Goal: Transaction & Acquisition: Book appointment/travel/reservation

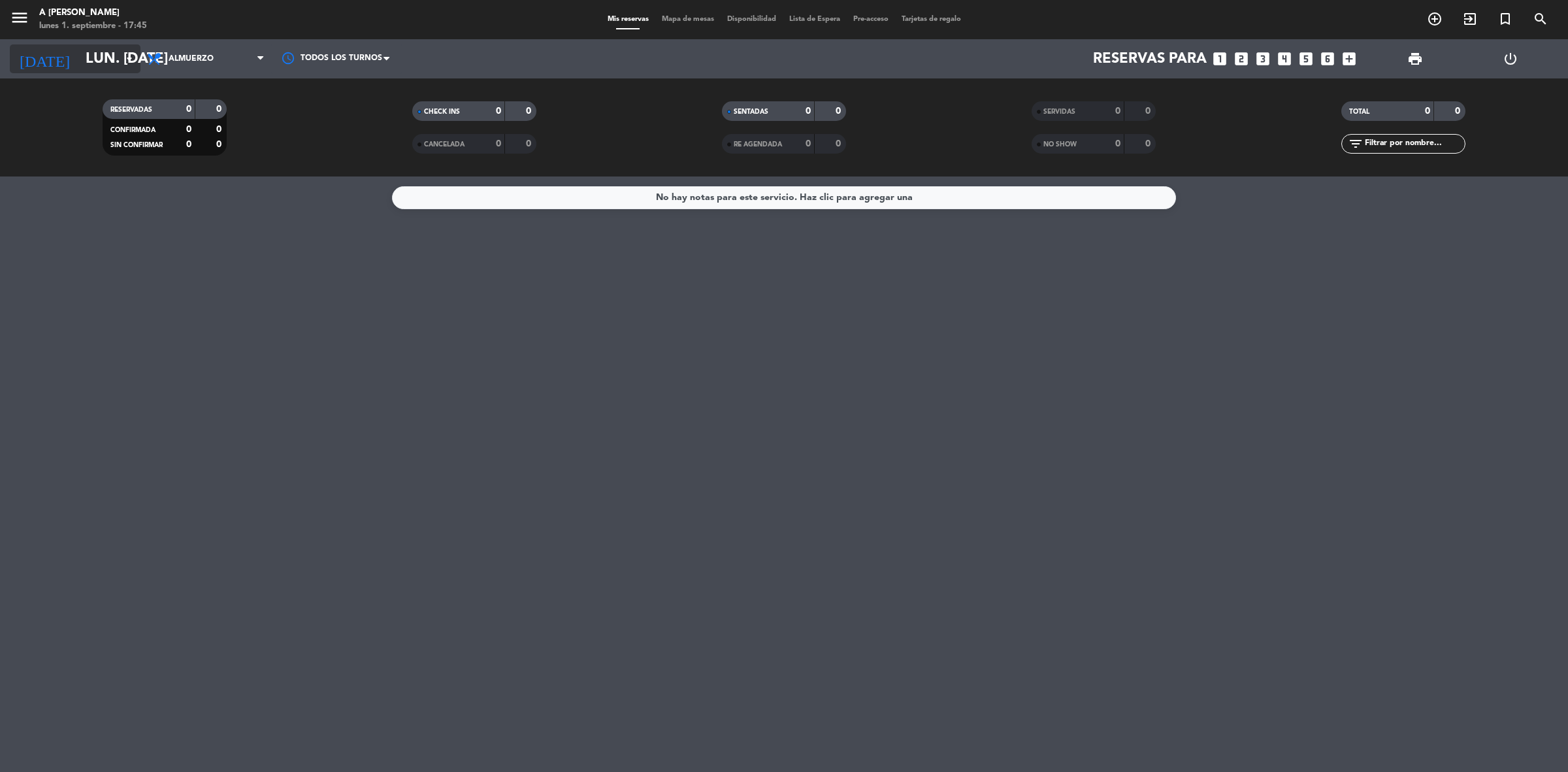
click at [98, 60] on input "lun. [DATE]" at bounding box center [170, 60] width 182 height 30
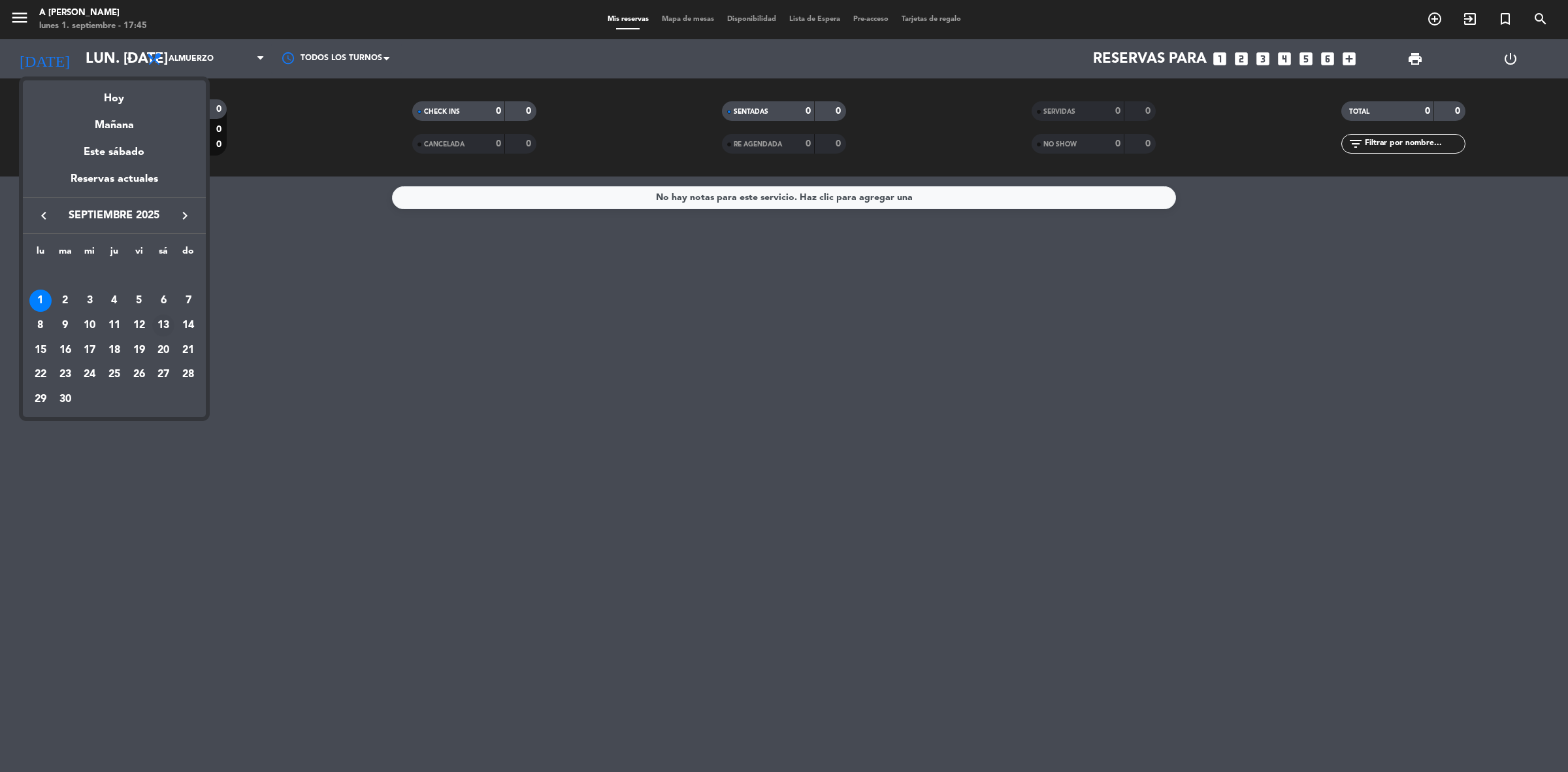
click at [160, 318] on div "13" at bounding box center [163, 325] width 22 height 22
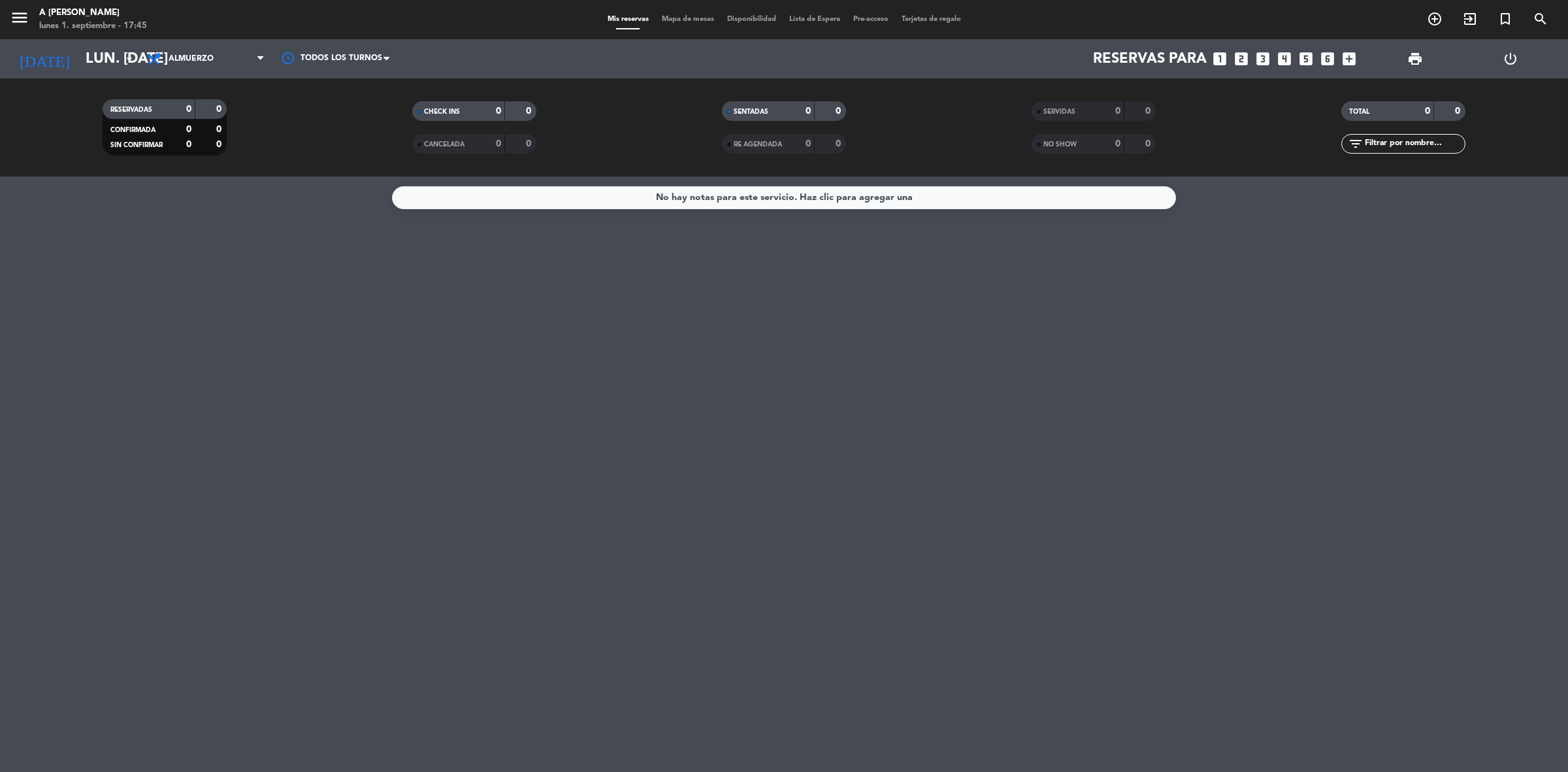
type input "sáb. [DATE]"
click at [238, 21] on div "menu A Toda Costa lunes 1. septiembre - 17:45" at bounding box center [195, 19] width 392 height 31
click at [301, 54] on div at bounding box center [335, 59] width 131 height 30
click at [425, 314] on div "No hay notas para este servicio. Haz clic para agregar una" at bounding box center [784, 473] width 1568 height 595
click at [1432, 18] on icon "add_circle_outline" at bounding box center [1435, 19] width 16 height 16
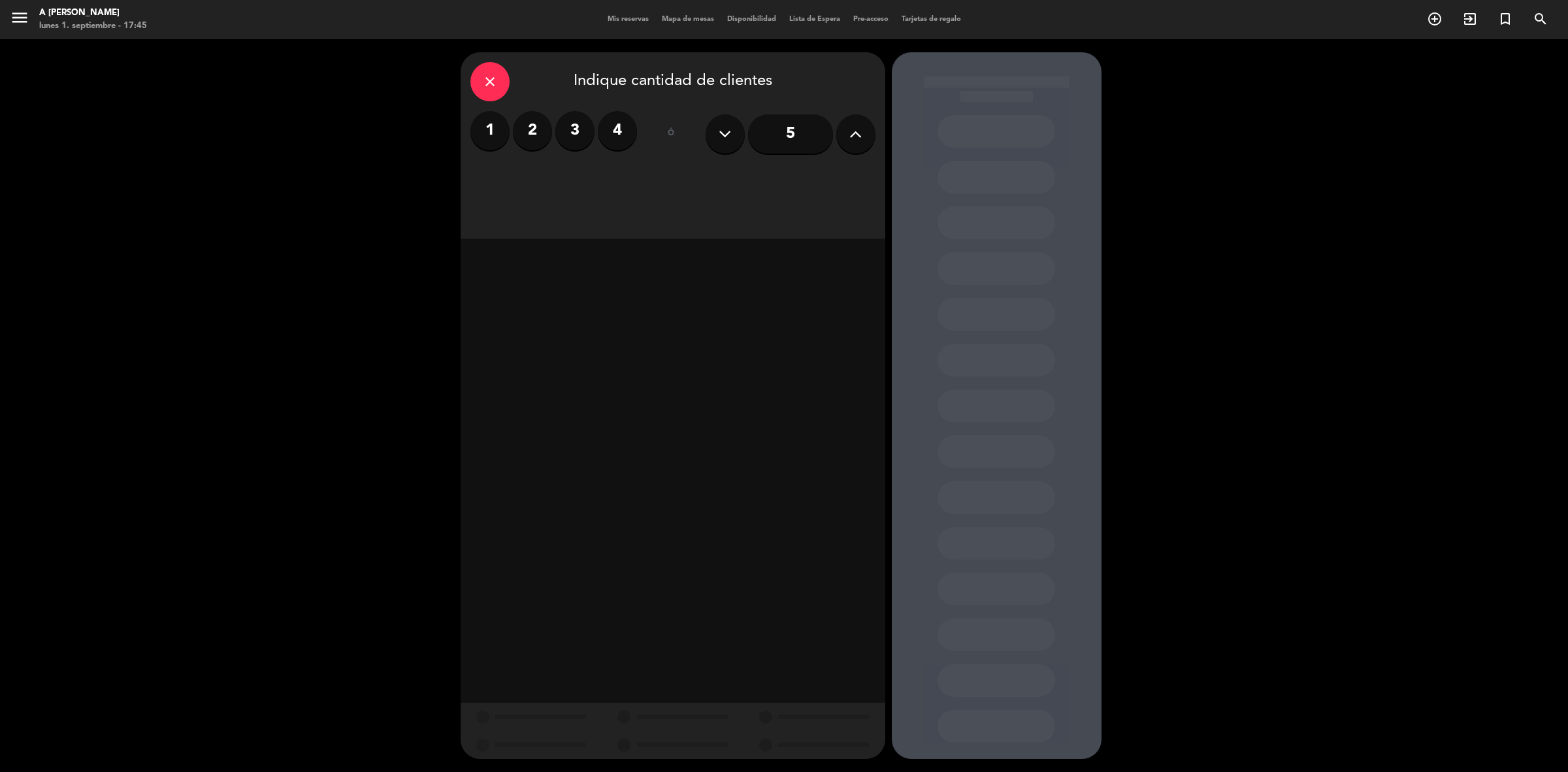
click at [856, 138] on icon at bounding box center [855, 134] width 12 height 19
click at [497, 90] on div "close" at bounding box center [490, 81] width 39 height 39
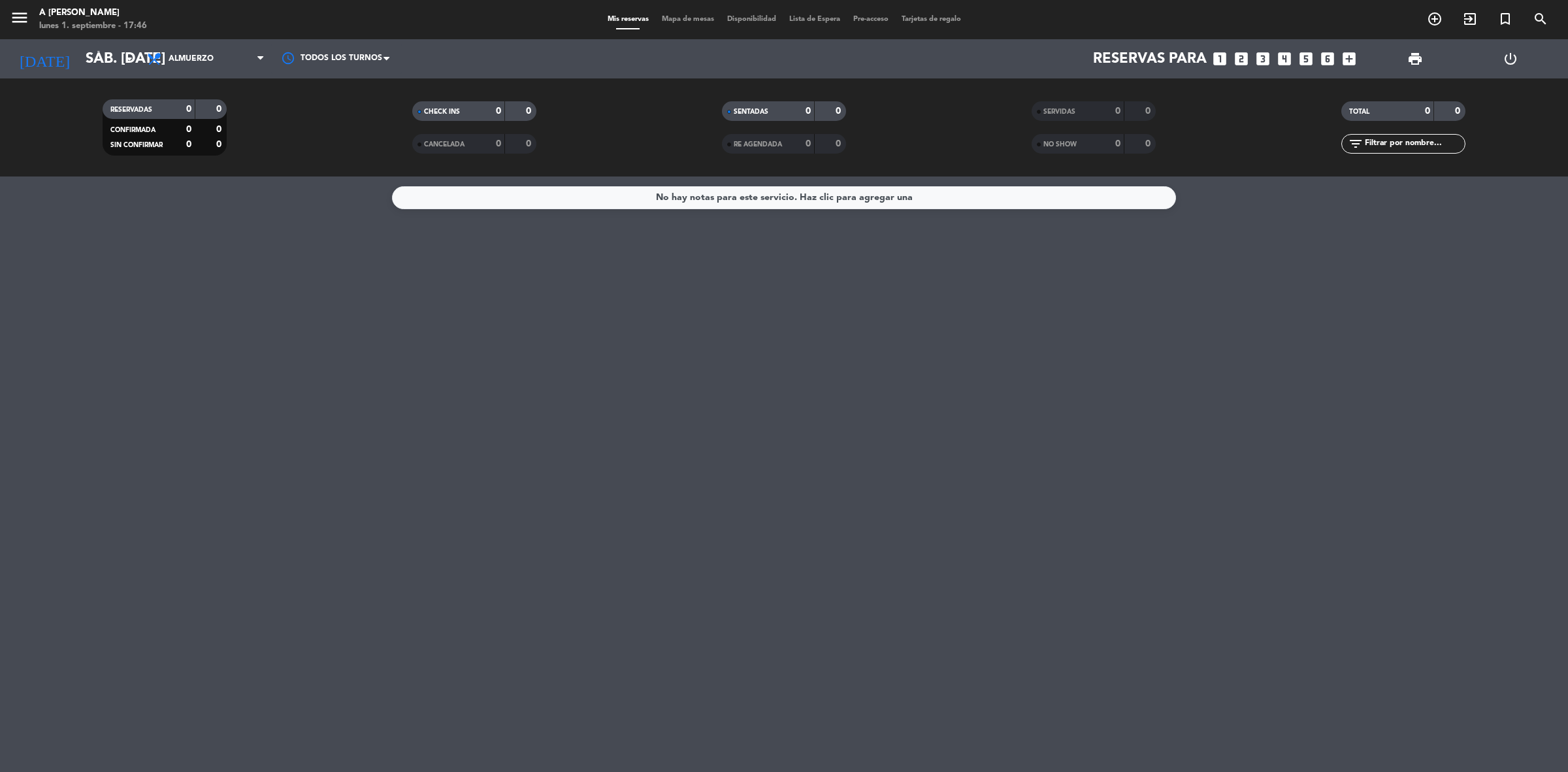
click at [1429, 7] on div "menu A Toda Costa lunes 1. septiembre - 17:46 Mis reservas Mapa de mesas Dispon…" at bounding box center [784, 19] width 1568 height 39
click at [1432, 14] on icon "add_circle_outline" at bounding box center [1435, 19] width 16 height 16
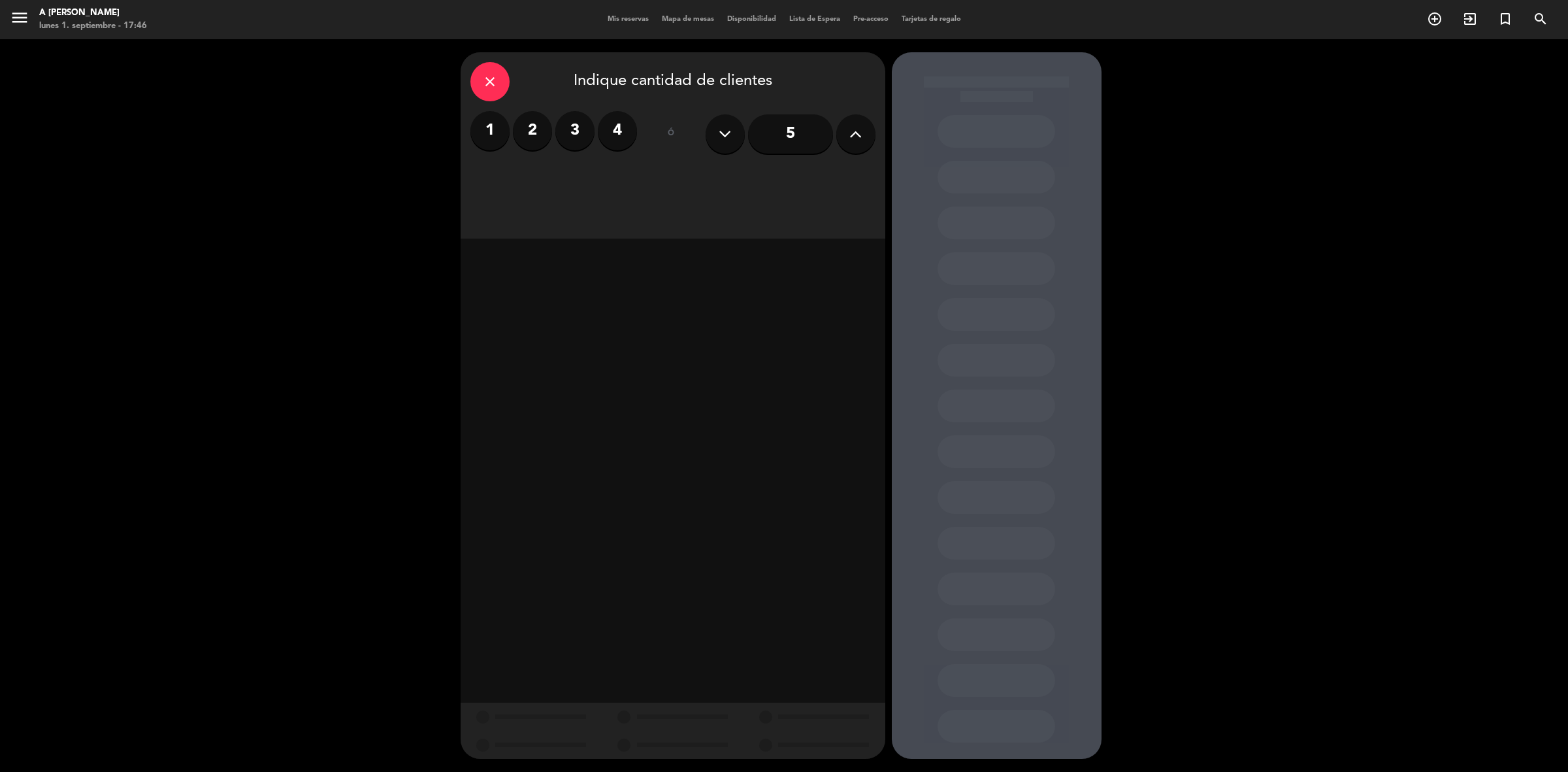
click at [858, 129] on icon at bounding box center [855, 134] width 12 height 19
click at [859, 129] on icon at bounding box center [855, 134] width 12 height 19
click at [859, 128] on icon at bounding box center [855, 134] width 12 height 19
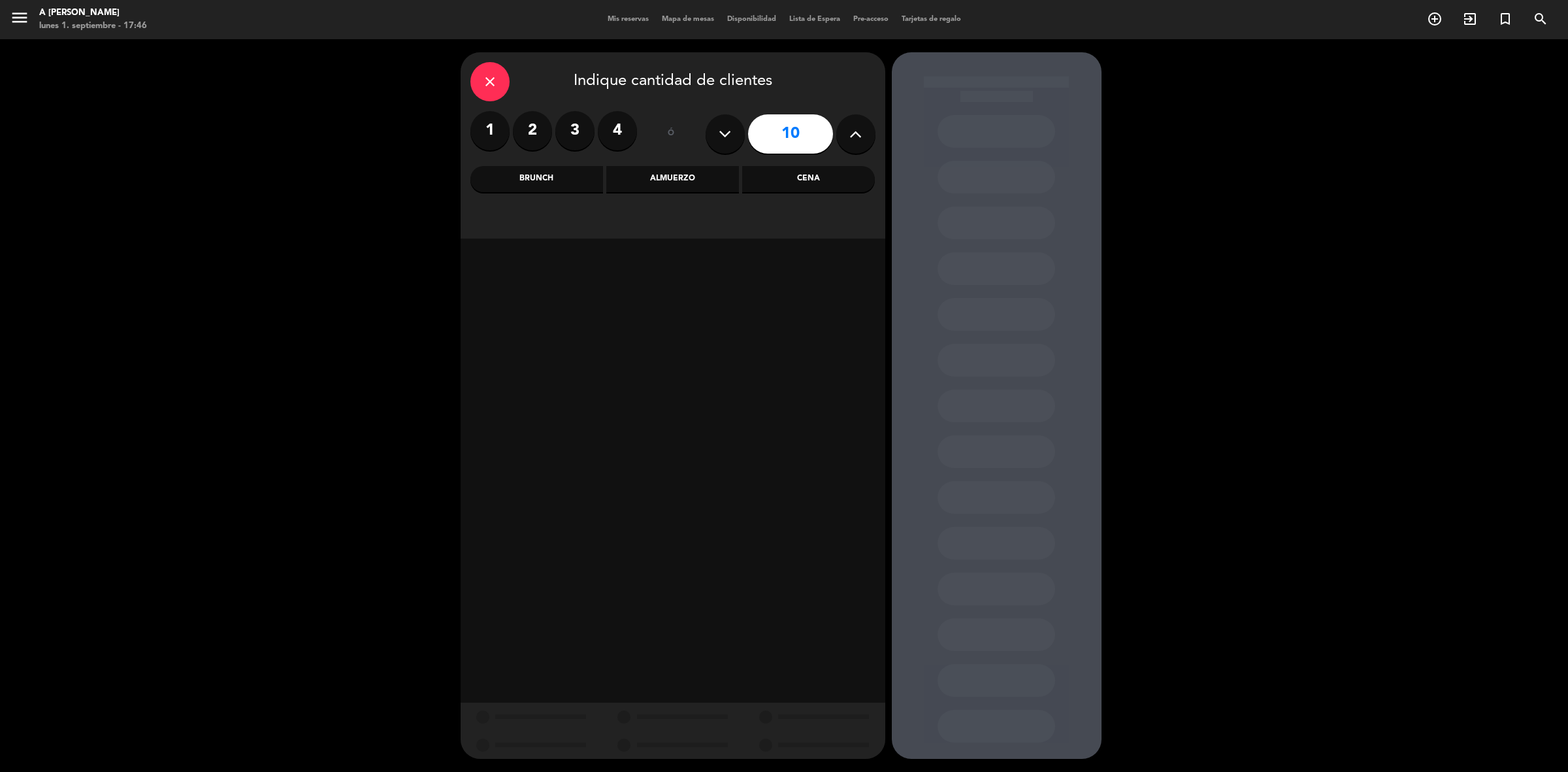
click at [859, 128] on icon at bounding box center [855, 134] width 12 height 19
click at [660, 179] on div "Almuerzo" at bounding box center [672, 179] width 132 height 26
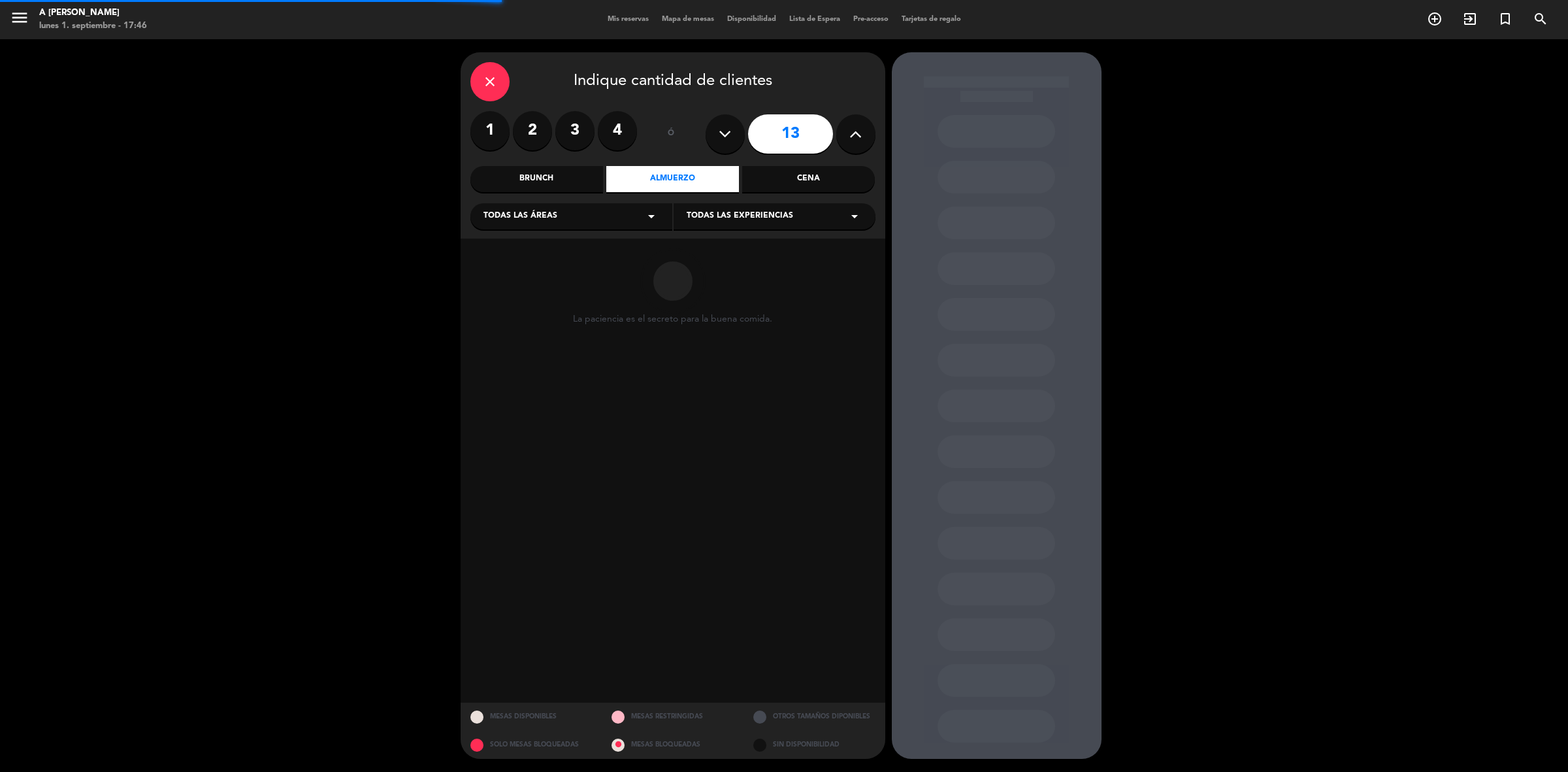
click at [562, 224] on div "Todas las áreas arrow_drop_down" at bounding box center [571, 216] width 201 height 26
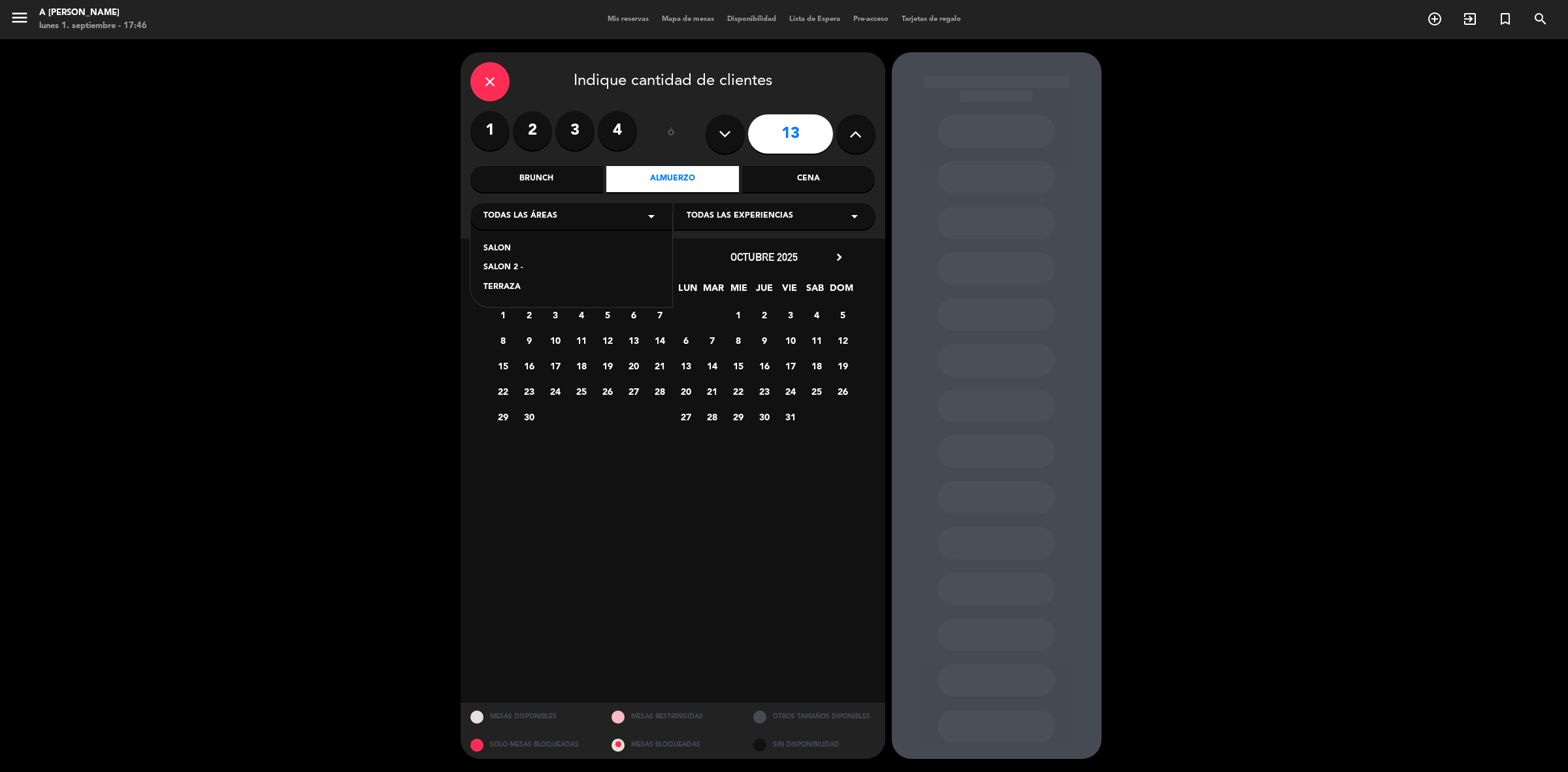
click at [830, 139] on input "13" at bounding box center [790, 133] width 85 height 39
click at [846, 138] on button at bounding box center [855, 133] width 39 height 39
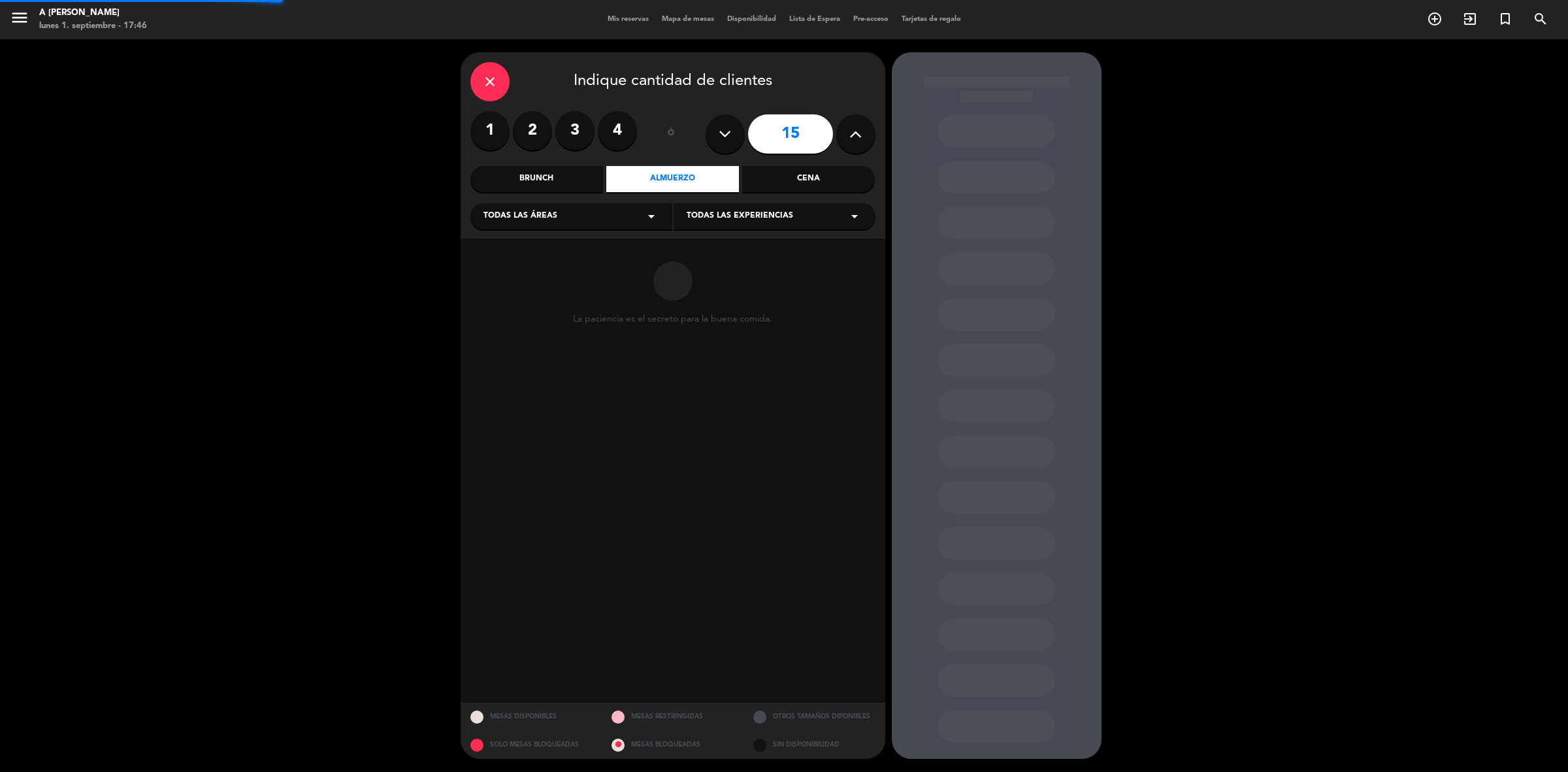
click at [846, 138] on button at bounding box center [855, 133] width 39 height 39
click at [846, 136] on button at bounding box center [855, 133] width 39 height 39
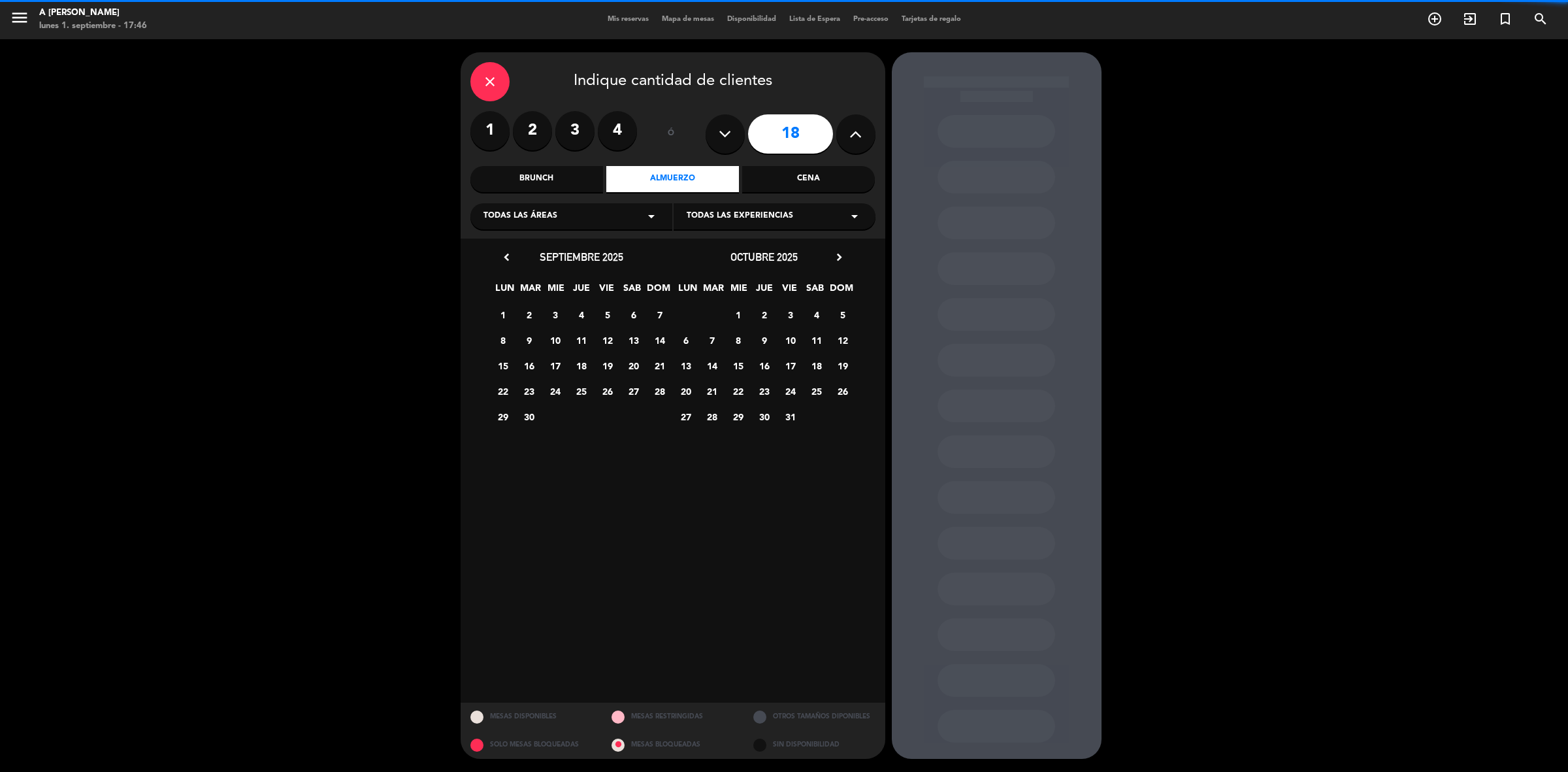
click at [846, 136] on button at bounding box center [855, 133] width 39 height 39
type input "19"
click at [582, 210] on div "Todas las áreas arrow_drop_down" at bounding box center [571, 216] width 201 height 26
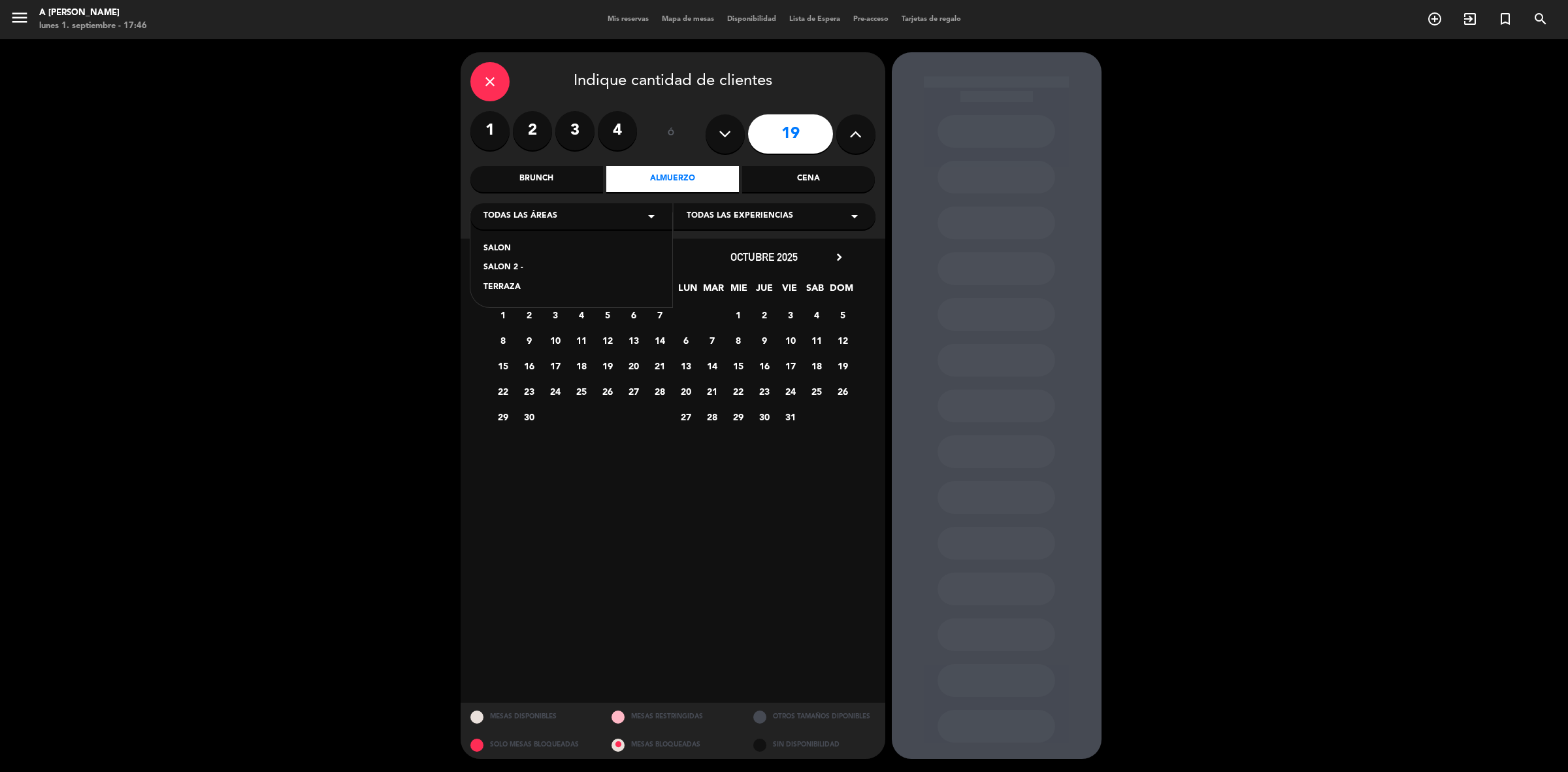
click at [516, 287] on div "TERRAZA" at bounding box center [571, 287] width 176 height 13
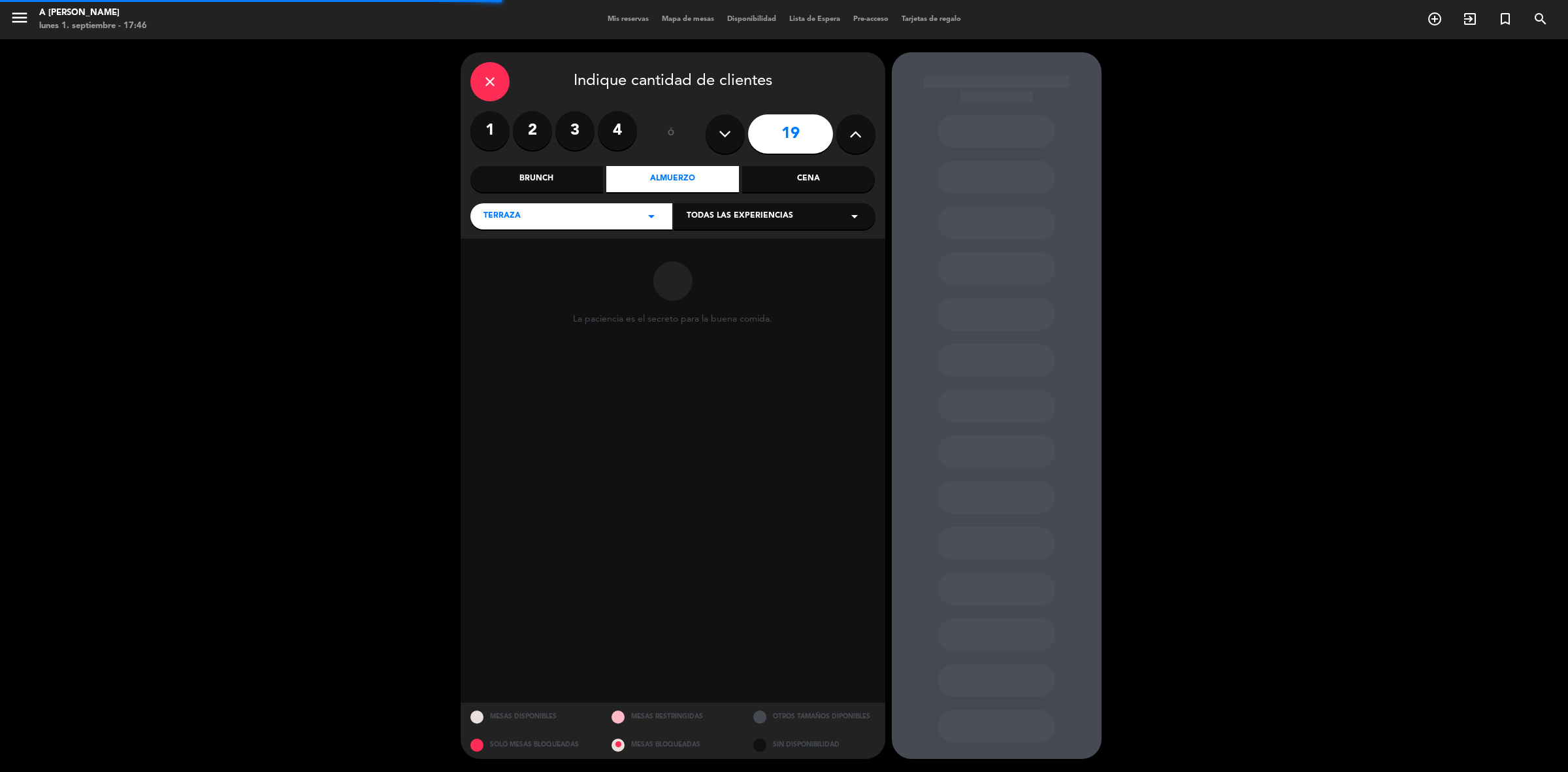
click at [802, 216] on div "Todas las experiencias arrow_drop_down" at bounding box center [774, 216] width 201 height 26
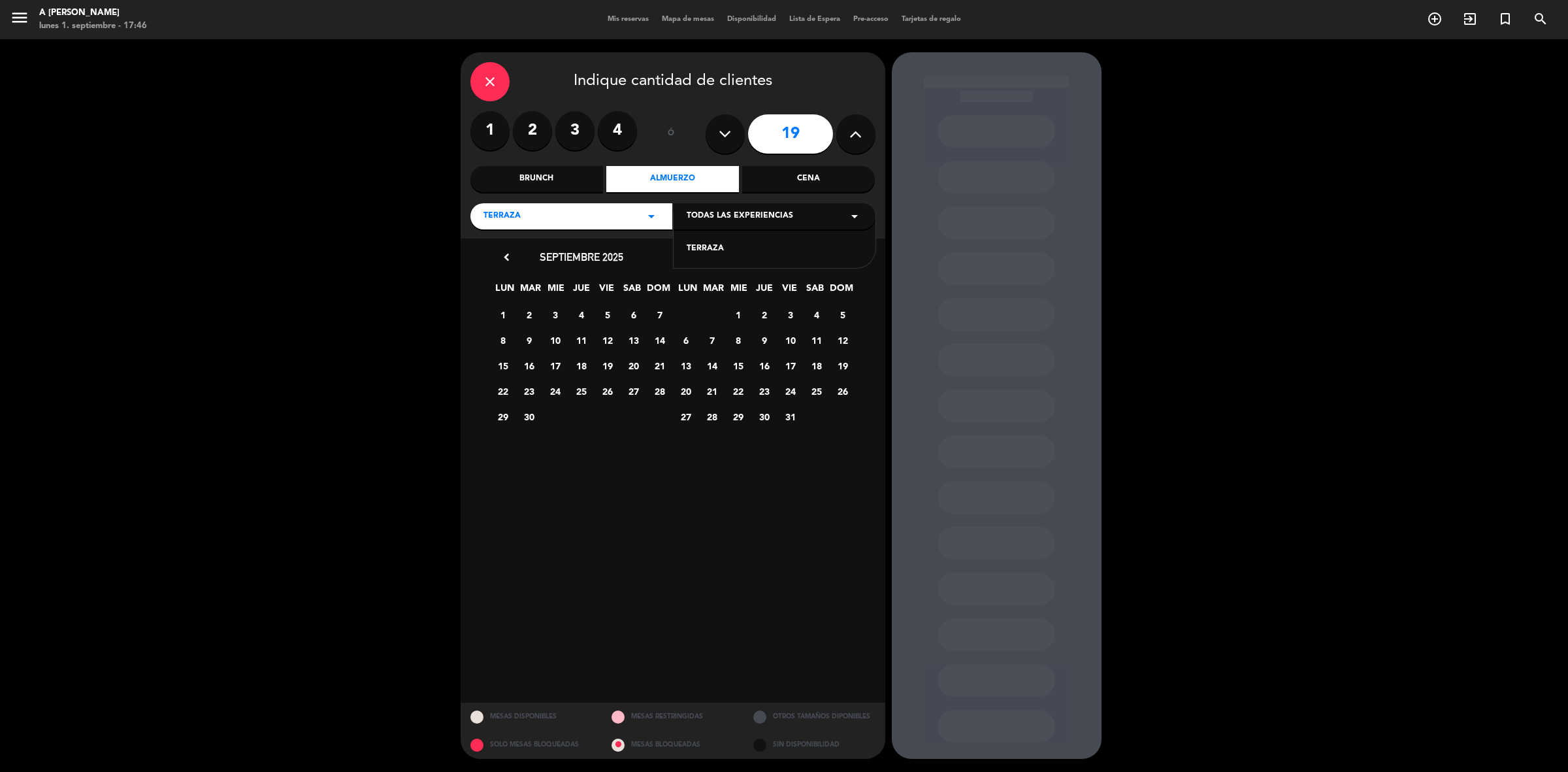
click at [710, 244] on div "TERRAZA" at bounding box center [774, 249] width 176 height 13
click at [629, 342] on span "13" at bounding box center [633, 340] width 22 height 22
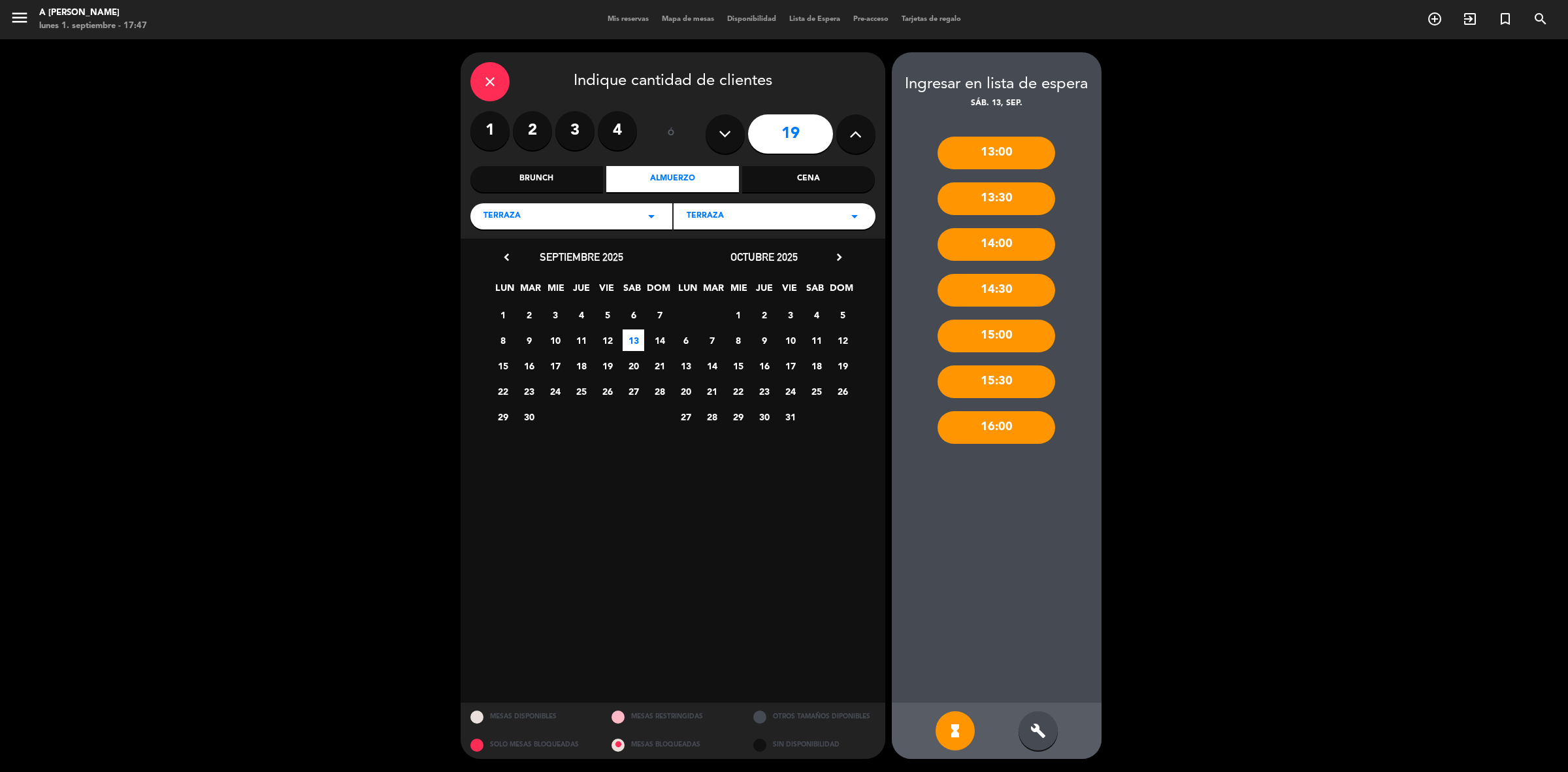
click at [1034, 726] on icon "build" at bounding box center [1038, 731] width 16 height 16
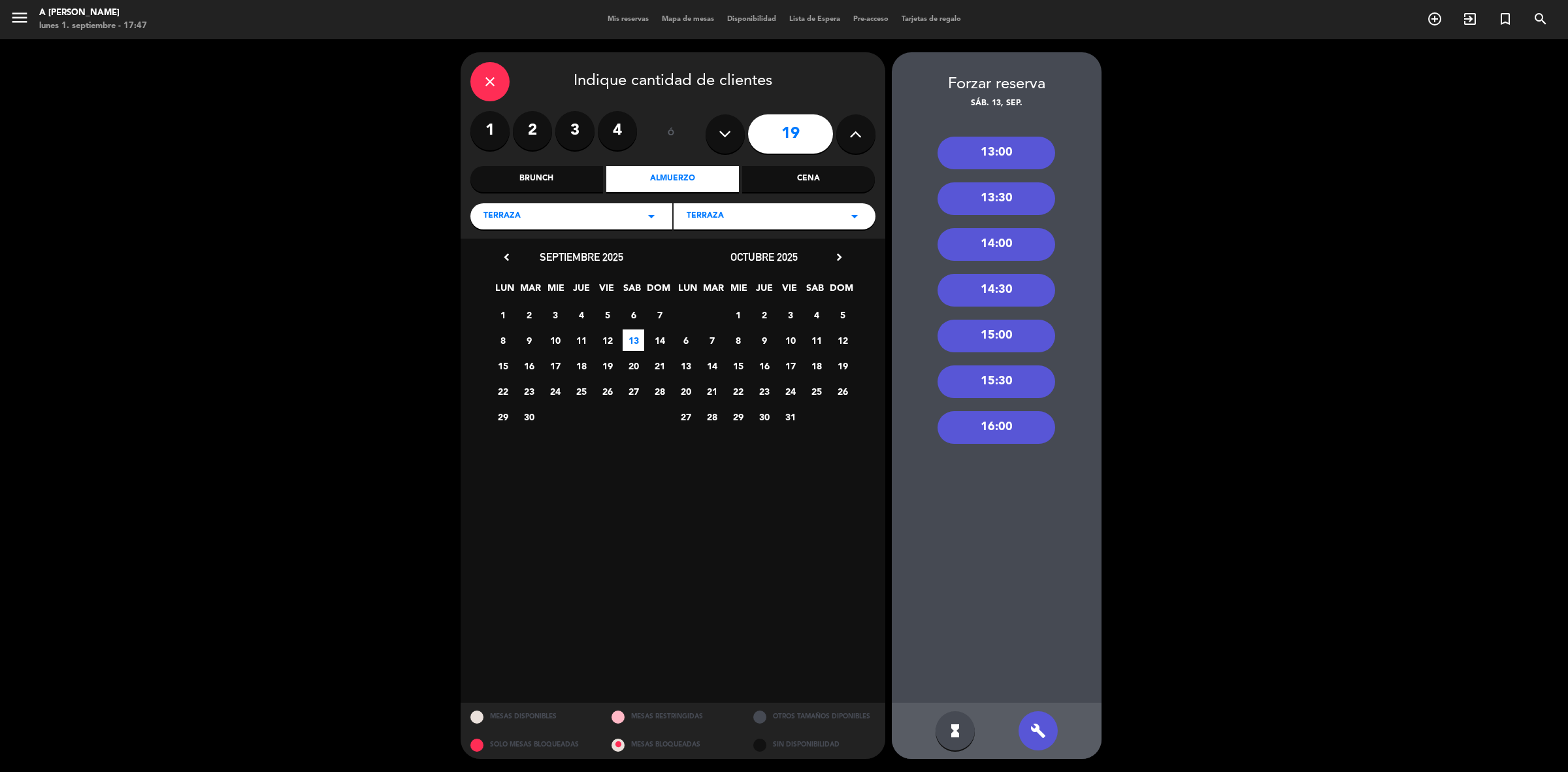
click at [1021, 152] on div "13:00" at bounding box center [996, 152] width 117 height 32
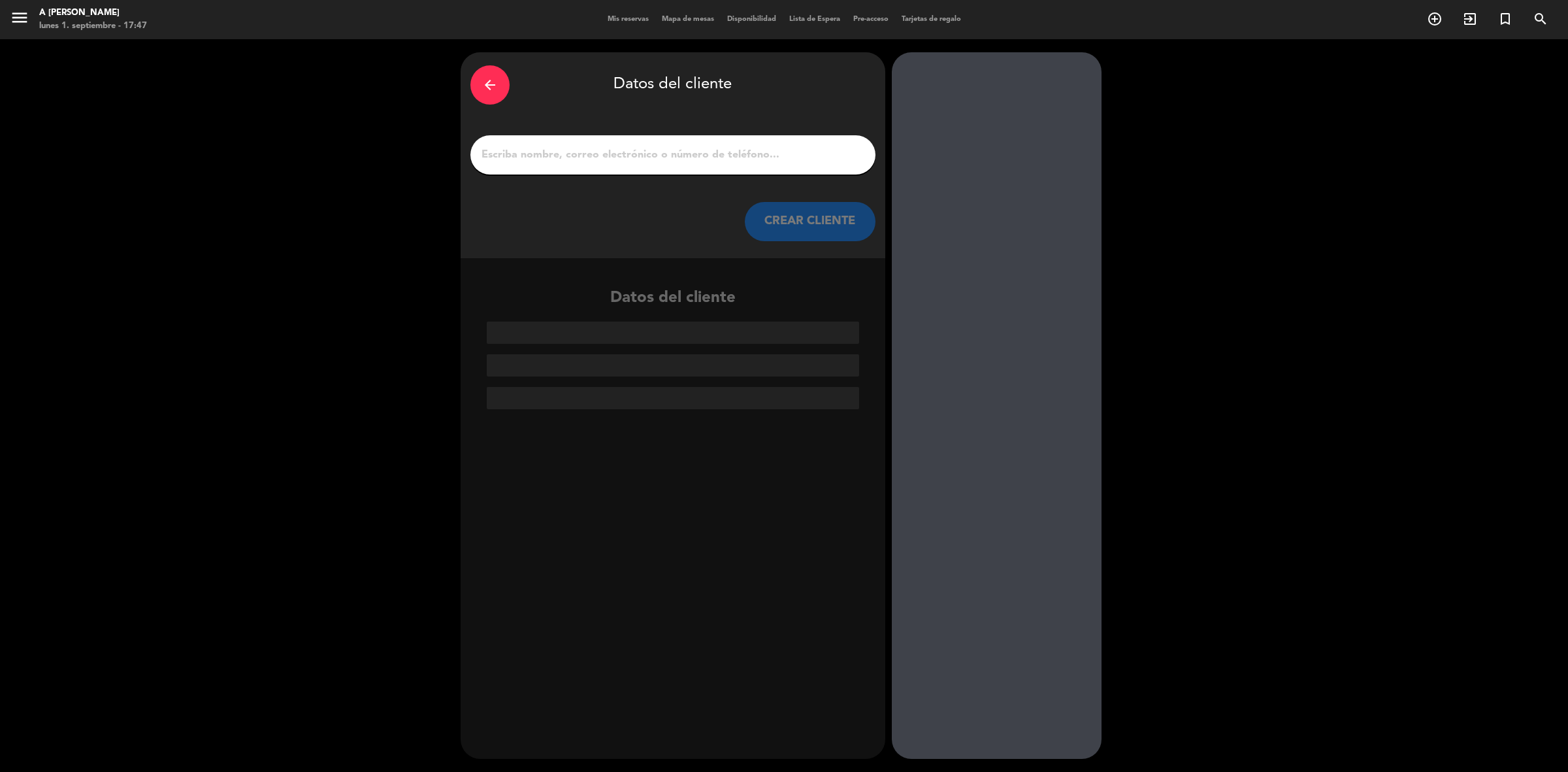
click at [700, 158] on input "1" at bounding box center [673, 154] width 385 height 18
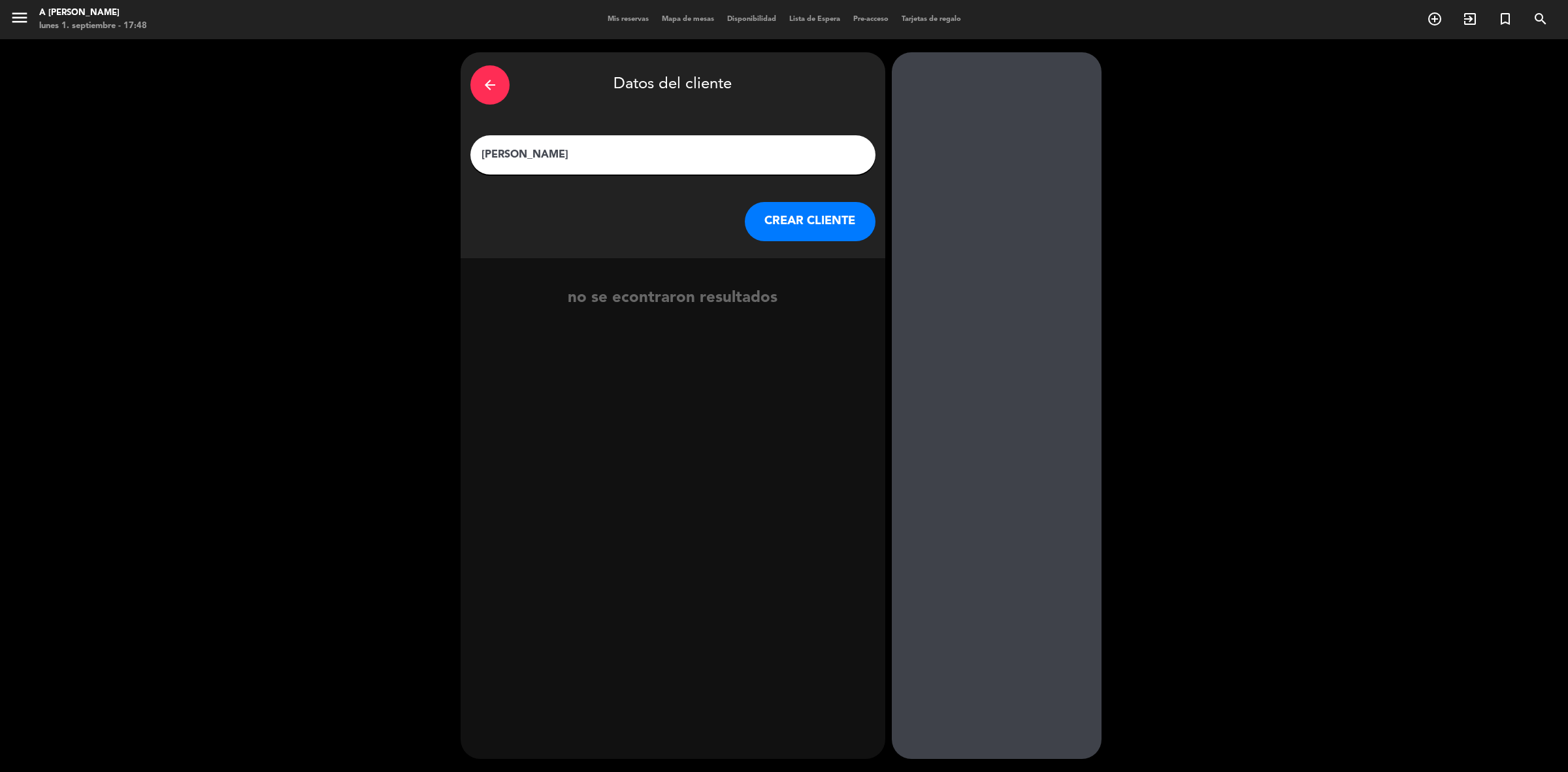
type input "[PERSON_NAME]"
click at [821, 220] on button "CREAR CLIENTE" at bounding box center [809, 221] width 131 height 39
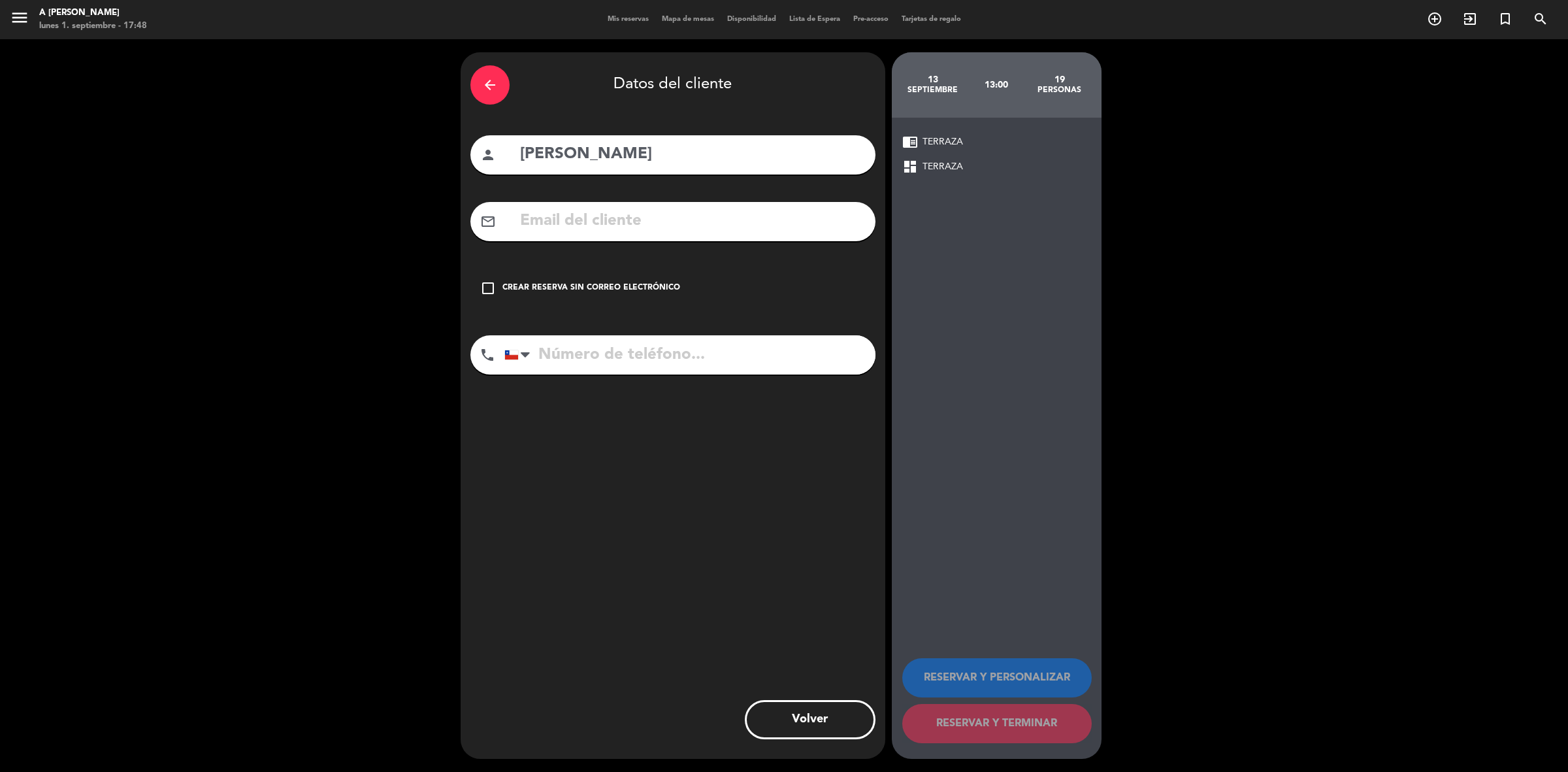
click at [635, 364] on input "tel" at bounding box center [690, 355] width 371 height 39
type input "940904514"
click at [484, 284] on icon "check_box_outline_blank" at bounding box center [488, 288] width 16 height 16
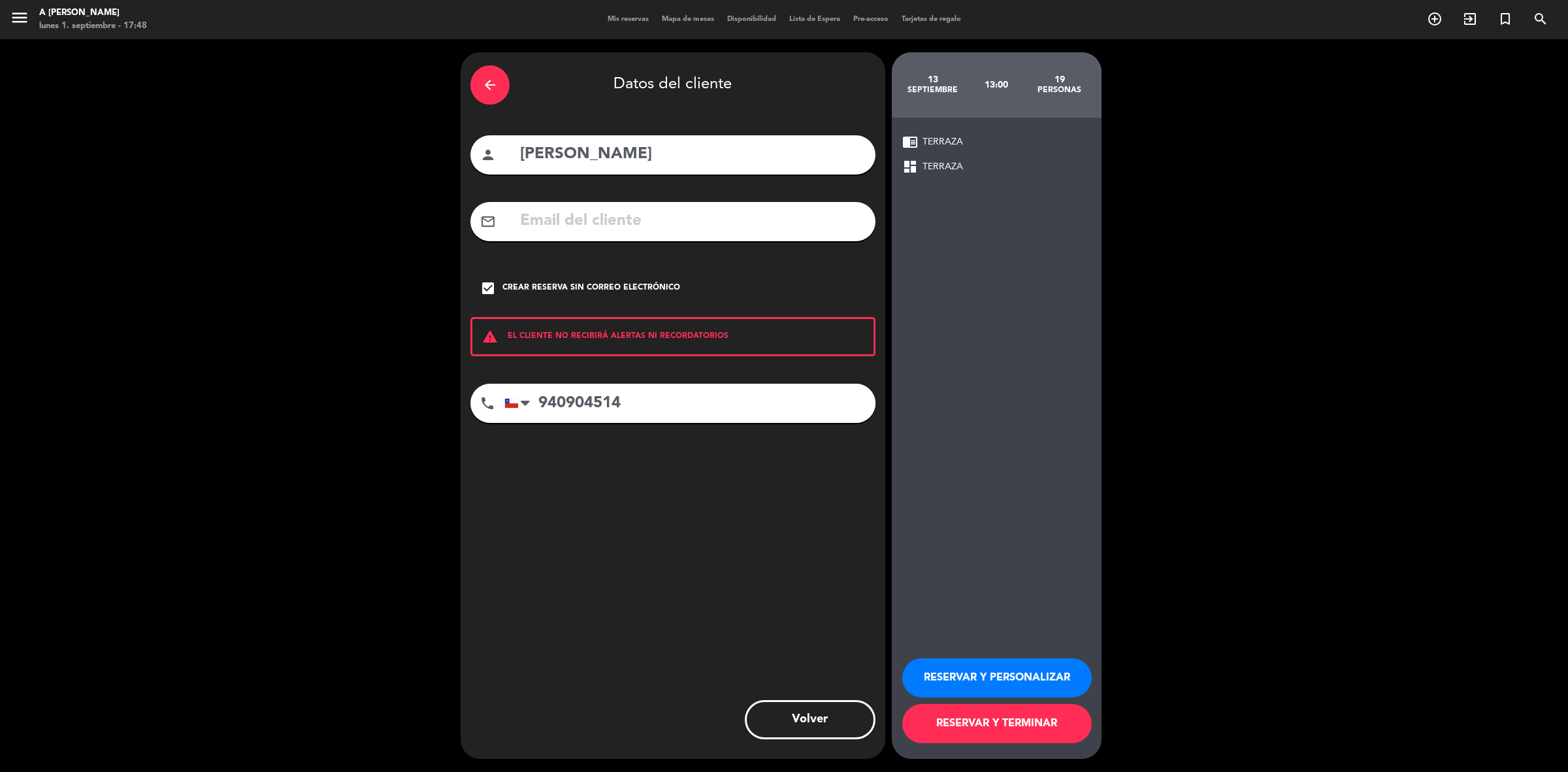
click at [1010, 660] on button "RESERVAR Y PERSONALIZAR" at bounding box center [997, 677] width 189 height 39
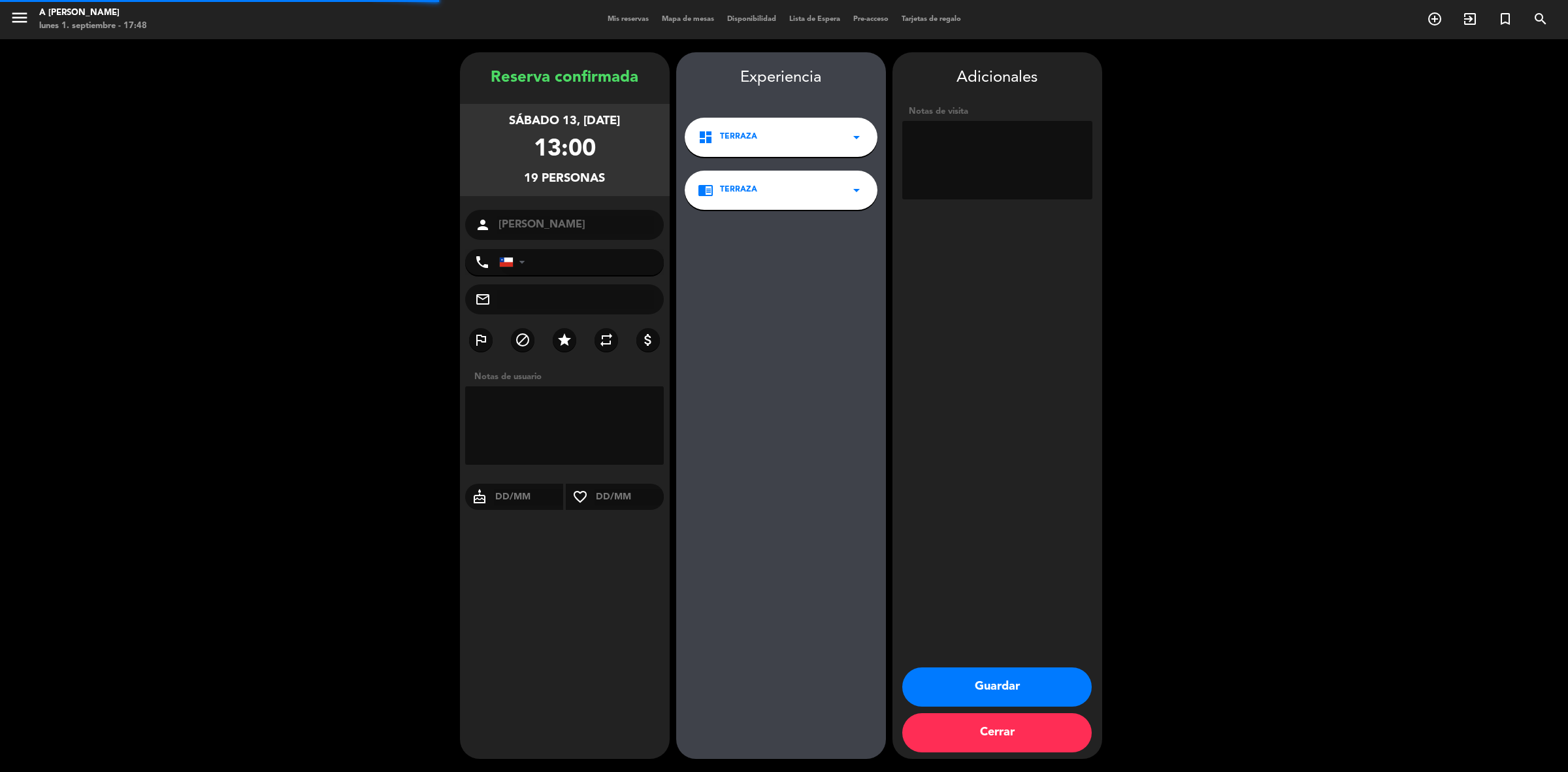
type input "[PHONE_NUMBER]"
click at [570, 410] on textarea at bounding box center [564, 425] width 199 height 78
type textarea "SON [DEMOGRAPHIC_DATA] NIÑOS 11 ADULTOS"
click at [498, 499] on input "text" at bounding box center [529, 497] width 70 height 17
type input "13/09"
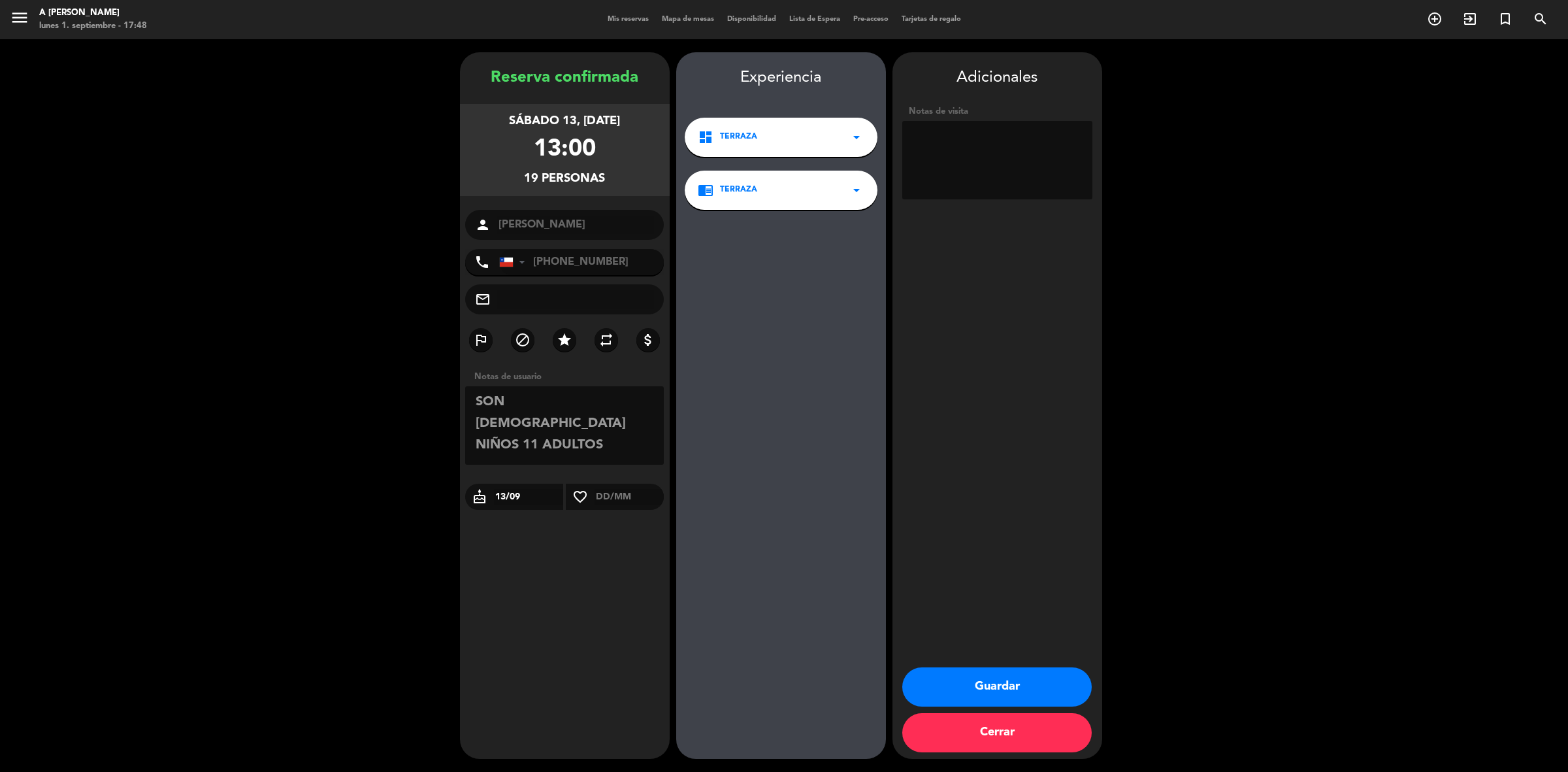
click at [995, 678] on button "Guardar" at bounding box center [997, 686] width 189 height 39
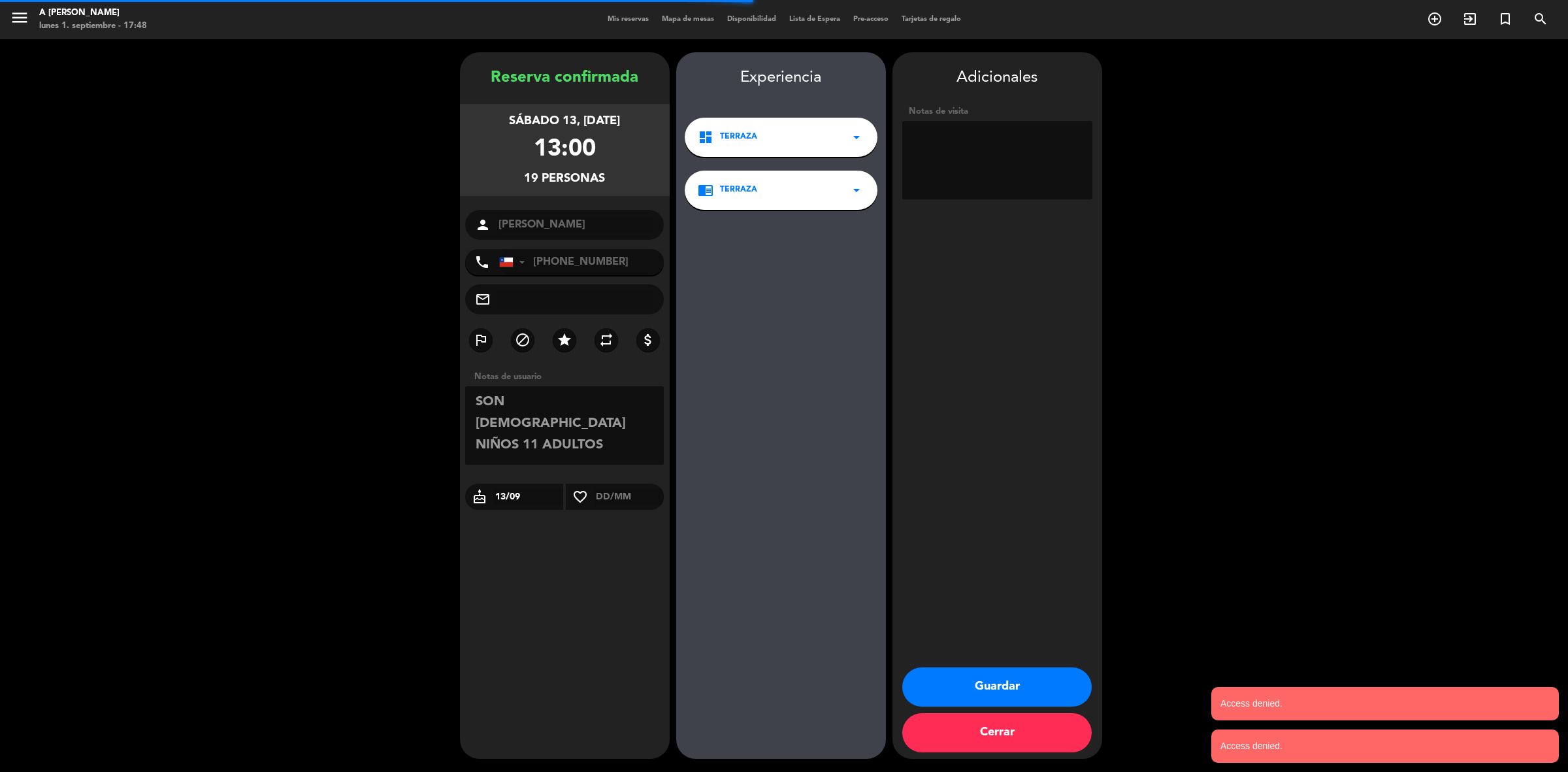
click at [995, 678] on button "Guardar" at bounding box center [997, 686] width 189 height 39
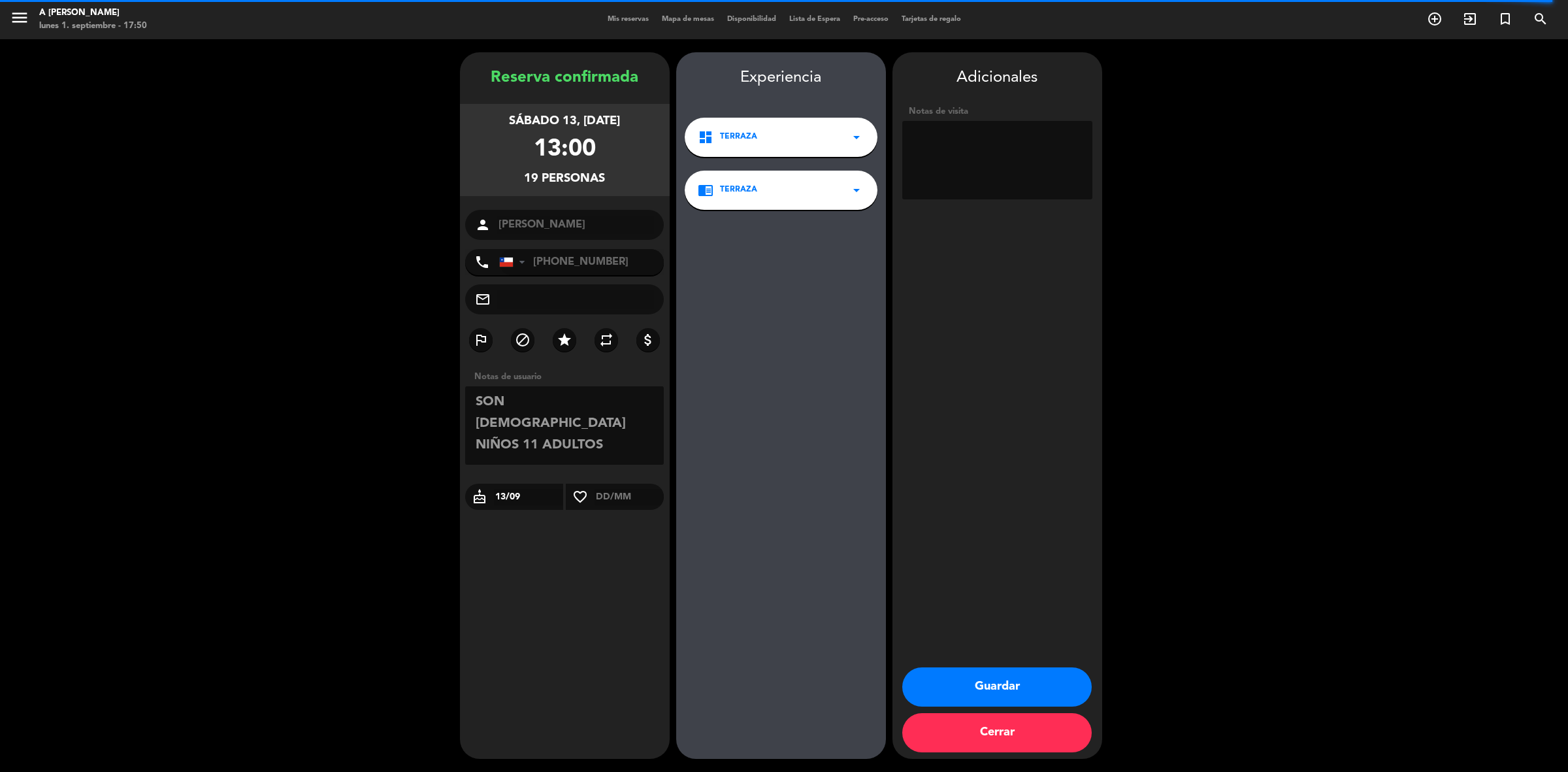
click at [996, 176] on textarea at bounding box center [997, 159] width 190 height 78
click at [922, 135] on textarea at bounding box center [997, 159] width 190 height 78
click at [1019, 151] on textarea at bounding box center [997, 159] width 190 height 78
type textarea "8 NIÑOS Y 11 ADULTOS"
click at [1007, 683] on button "Guardar" at bounding box center [997, 686] width 189 height 39
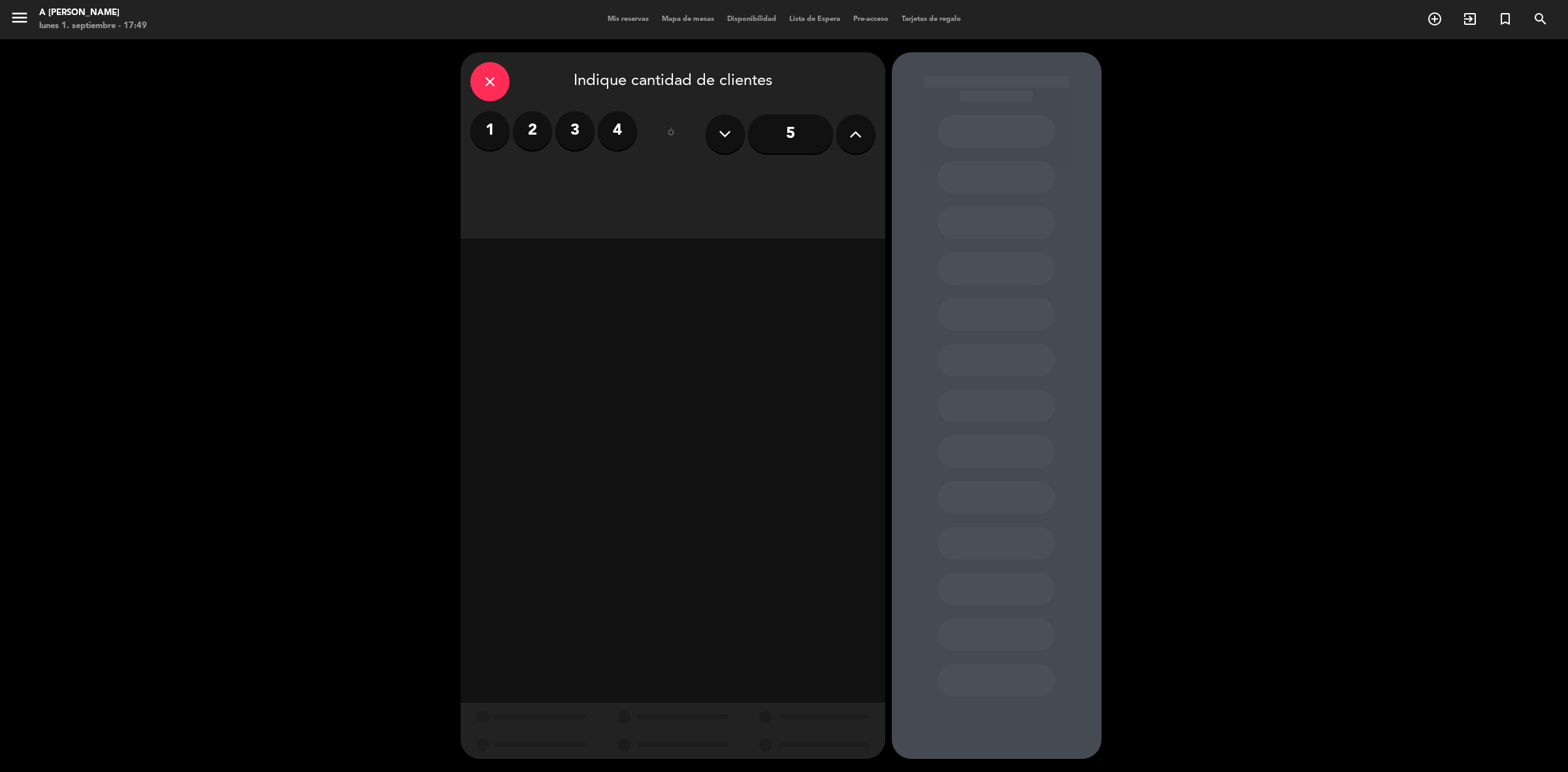
click at [632, 17] on span "Mis reservas" at bounding box center [628, 19] width 54 height 7
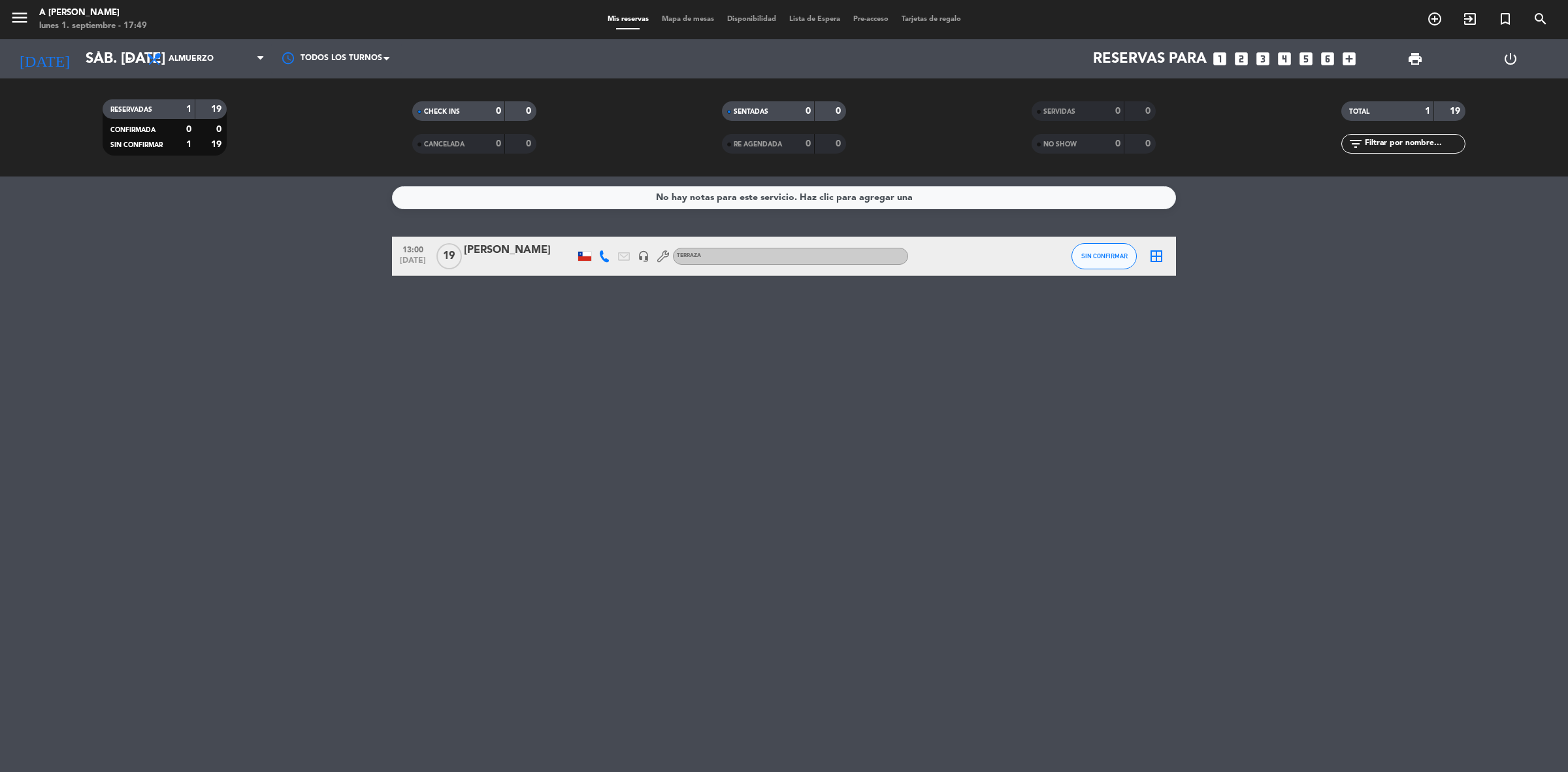
click at [957, 273] on div at bounding box center [966, 256] width 117 height 39
click at [958, 257] on div at bounding box center [966, 256] width 117 height 39
click at [513, 256] on div "[PERSON_NAME]" at bounding box center [519, 250] width 111 height 17
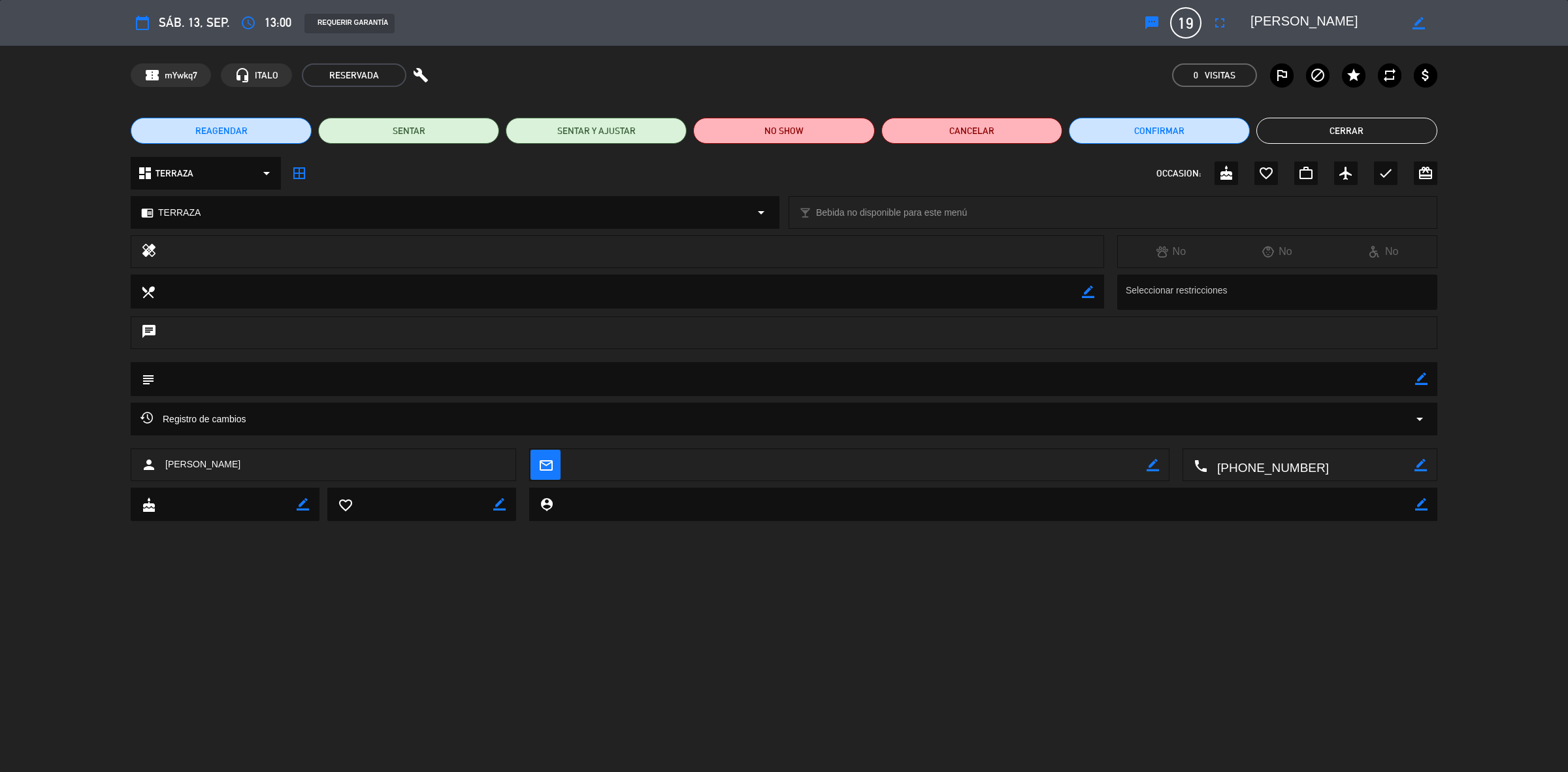
click at [347, 332] on div "chat" at bounding box center [783, 332] width 1306 height 32
click at [151, 379] on icon "subject" at bounding box center [147, 379] width 14 height 14
click at [149, 379] on icon "subject" at bounding box center [147, 379] width 14 height 14
click at [1409, 374] on textarea at bounding box center [785, 379] width 1260 height 33
click at [1415, 379] on icon "border_color" at bounding box center [1421, 379] width 12 height 12
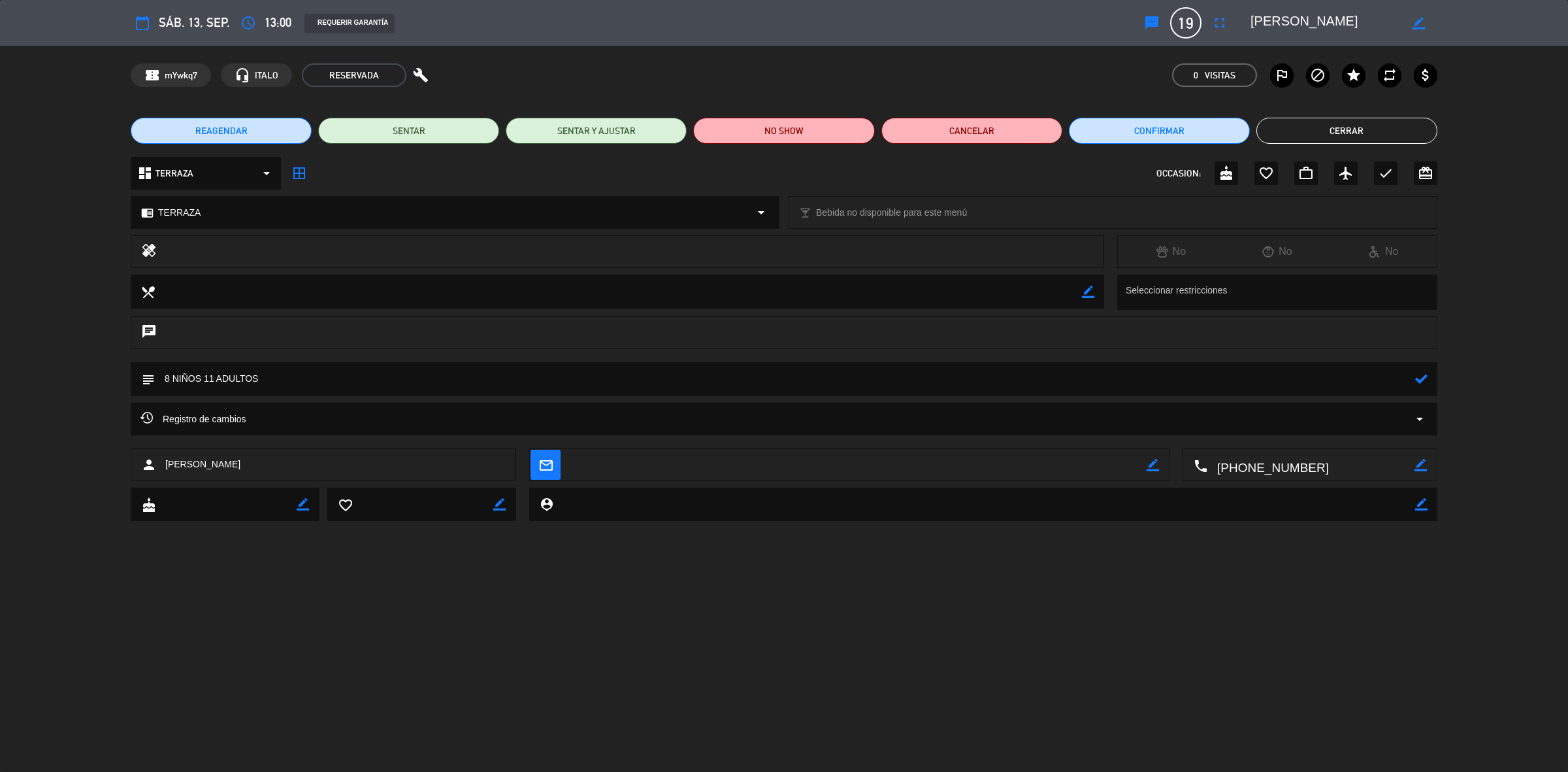
type textarea "8 NIÑOS 11 ADULTOS"
click at [297, 505] on icon "border_color" at bounding box center [303, 504] width 12 height 12
type textarea "13/09"
click at [1118, 595] on div "calendar_today sáb. 13, sep. access_time 13:00 REQUERIR GARANTÍA sms 19 GABRIEL…" at bounding box center [784, 386] width 1568 height 772
click at [1383, 177] on icon "check" at bounding box center [1386, 174] width 16 height 16
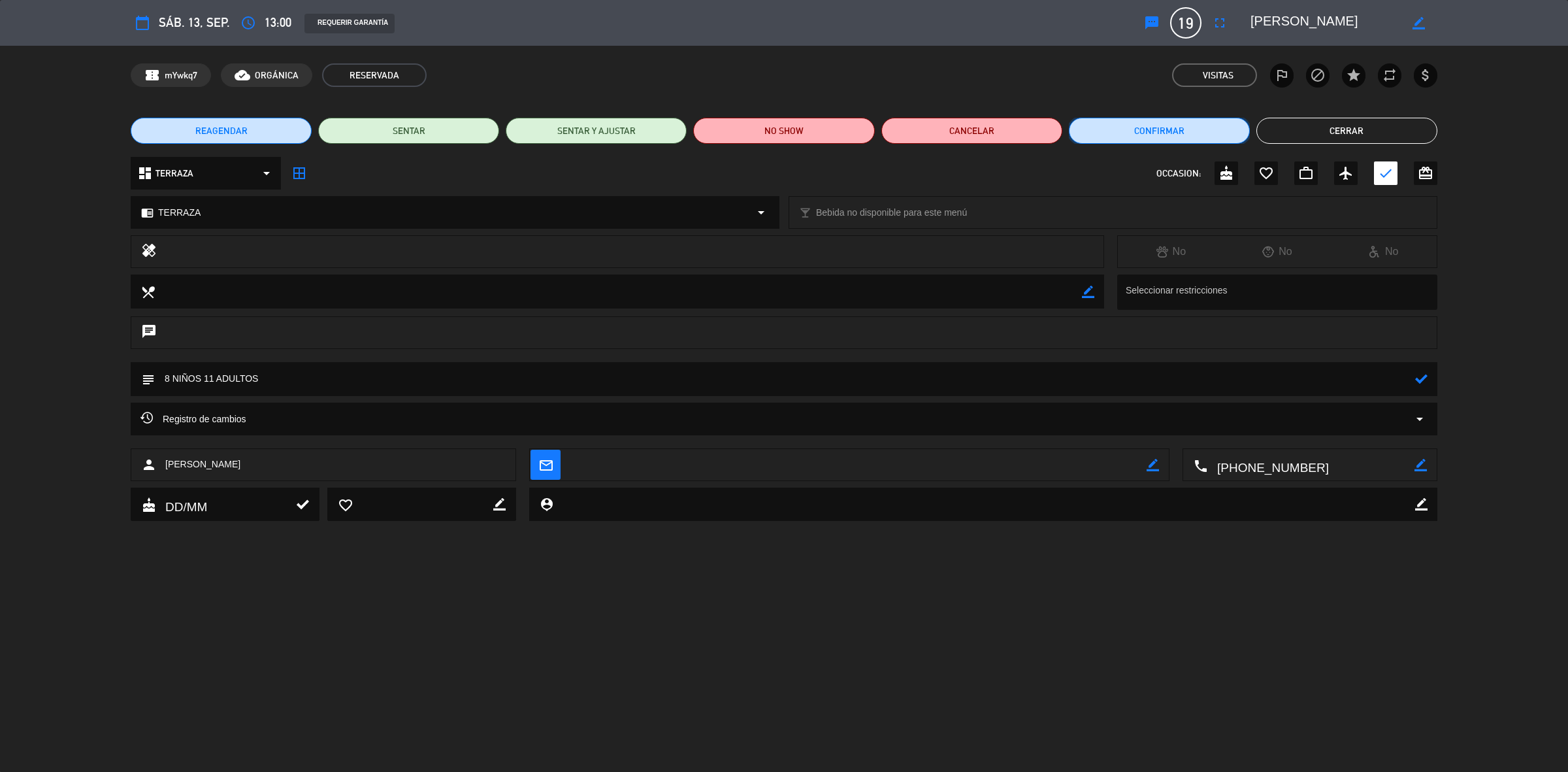
click at [1136, 129] on button "Confirmar" at bounding box center [1159, 131] width 181 height 26
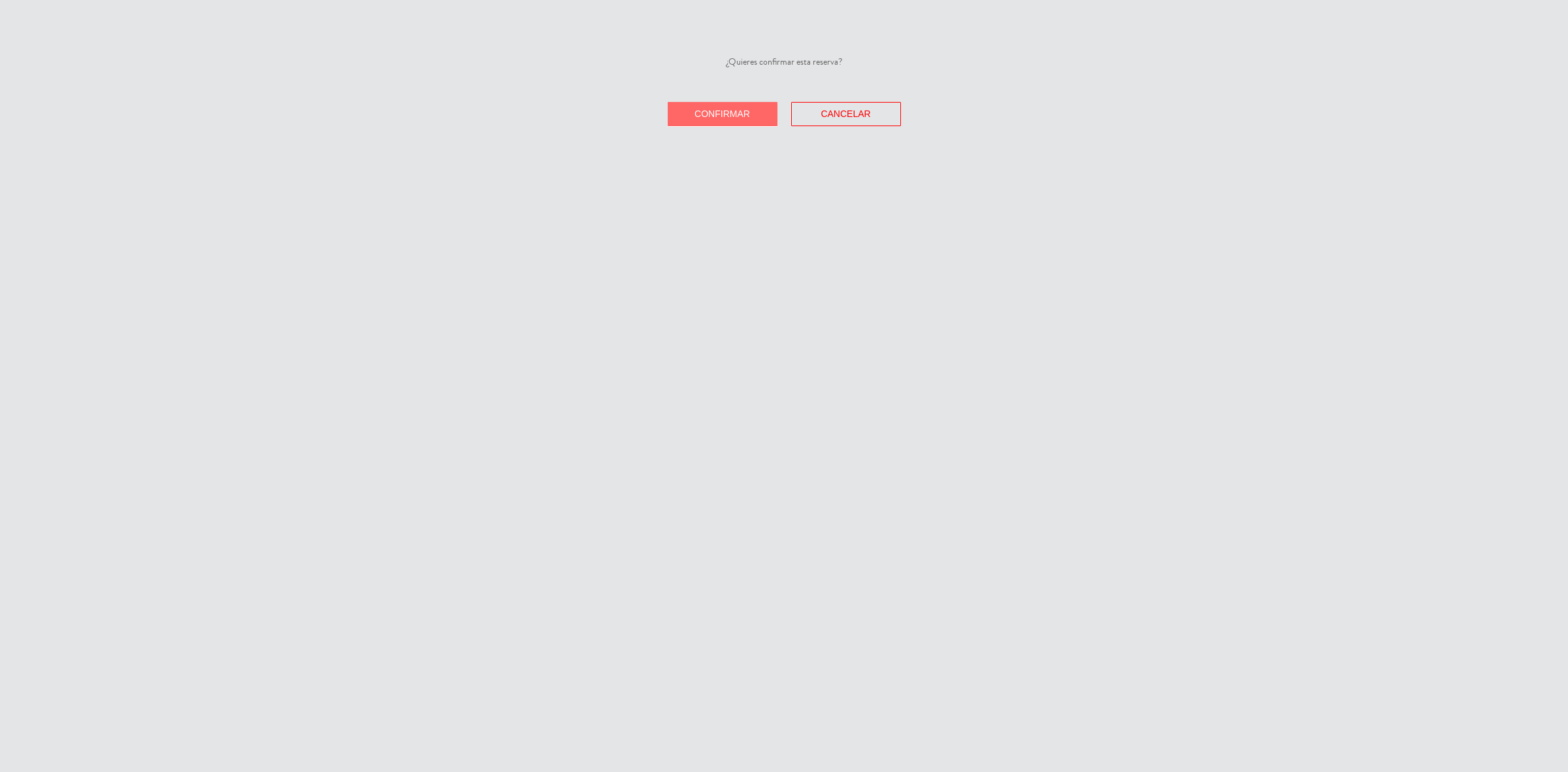
click at [695, 112] on span "Confirmar" at bounding box center [722, 114] width 55 height 11
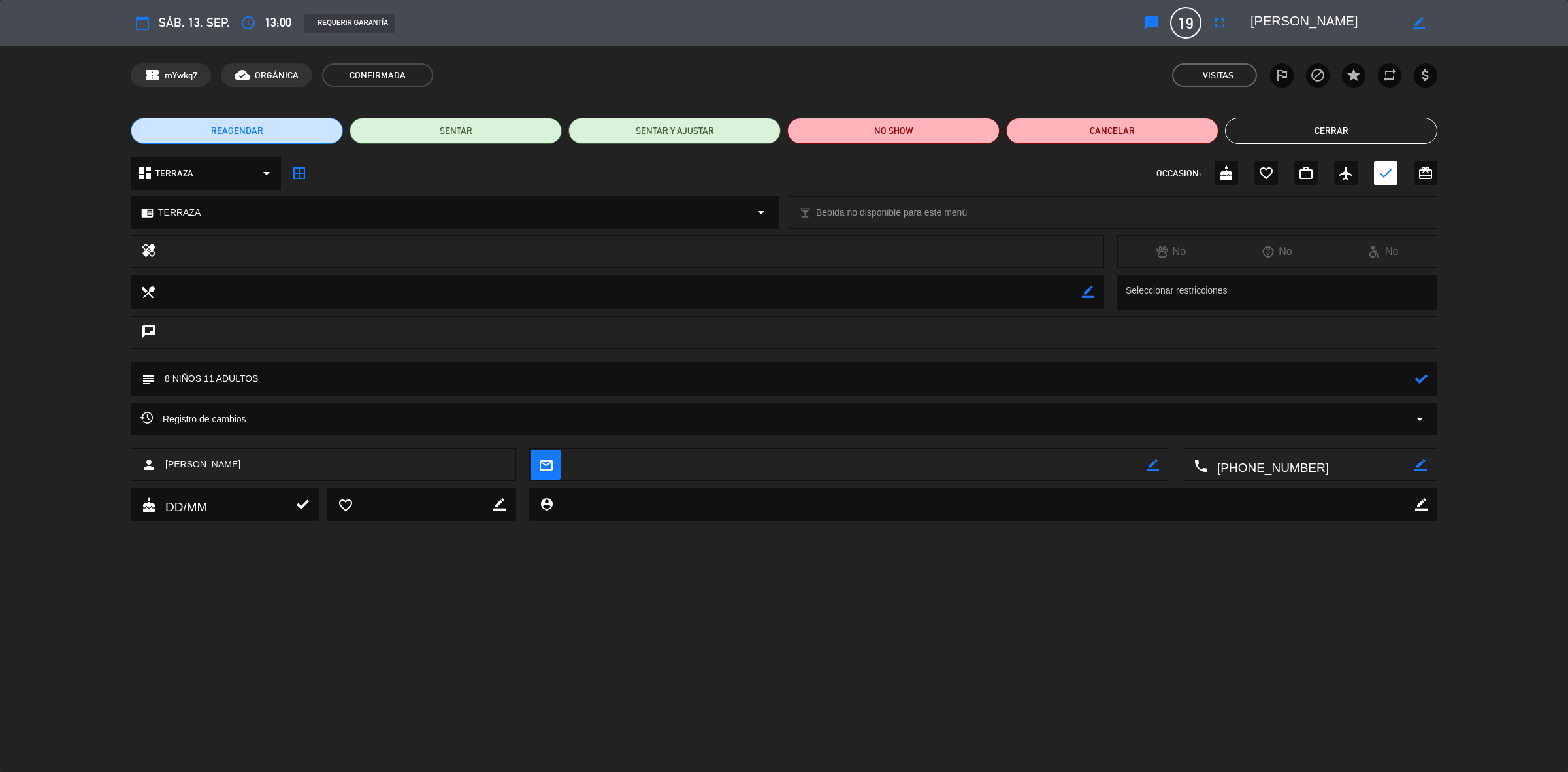
click at [1367, 128] on button "Cerrar" at bounding box center [1331, 131] width 212 height 26
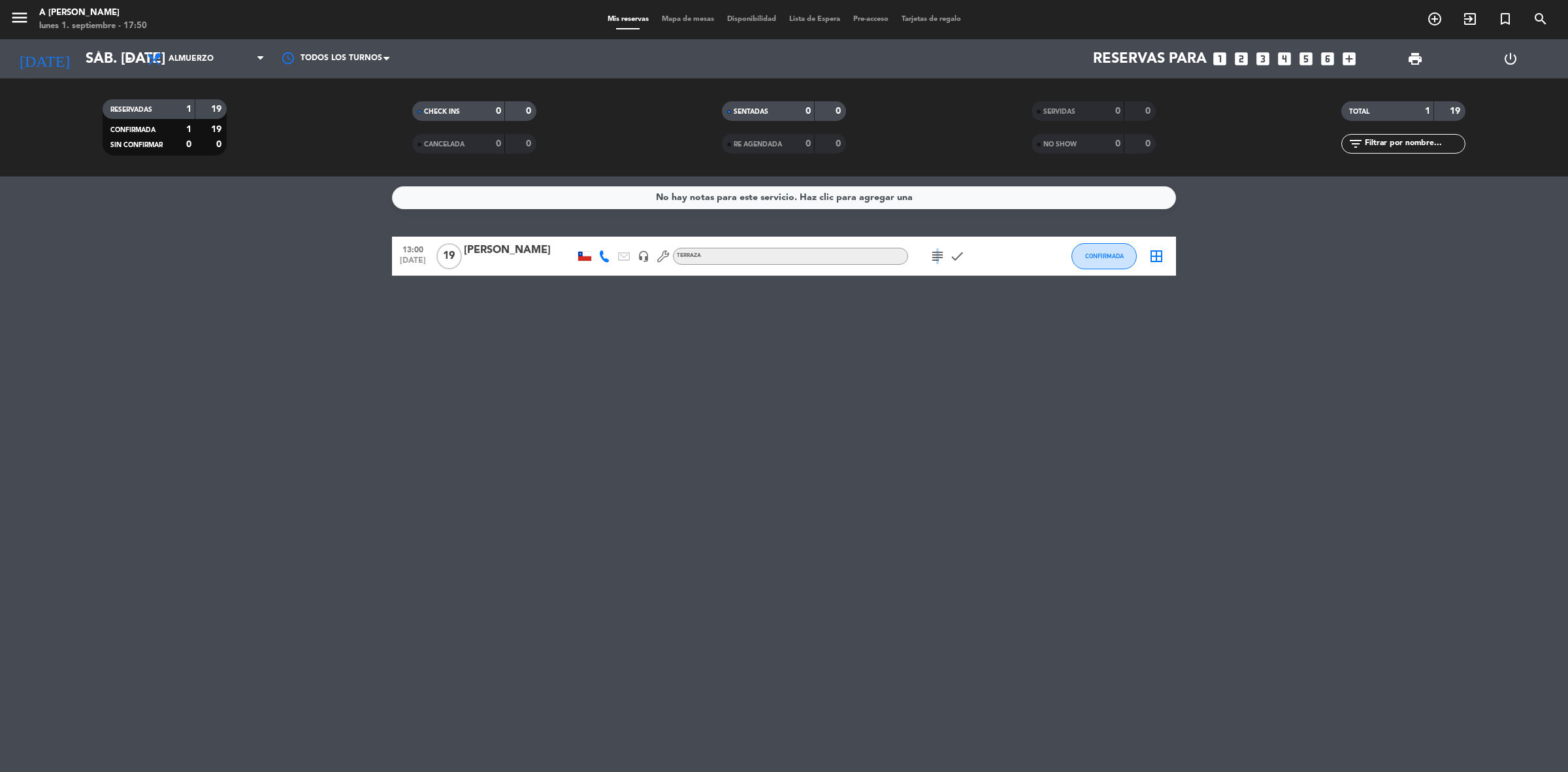
click at [936, 255] on icon "subject" at bounding box center [937, 256] width 16 height 16
click at [956, 259] on icon "check" at bounding box center [957, 256] width 16 height 16
click at [915, 243] on div "subject check" at bounding box center [966, 256] width 117 height 39
click at [935, 252] on icon "subject" at bounding box center [937, 256] width 16 height 16
click at [487, 256] on div "[PERSON_NAME]" at bounding box center [519, 250] width 111 height 17
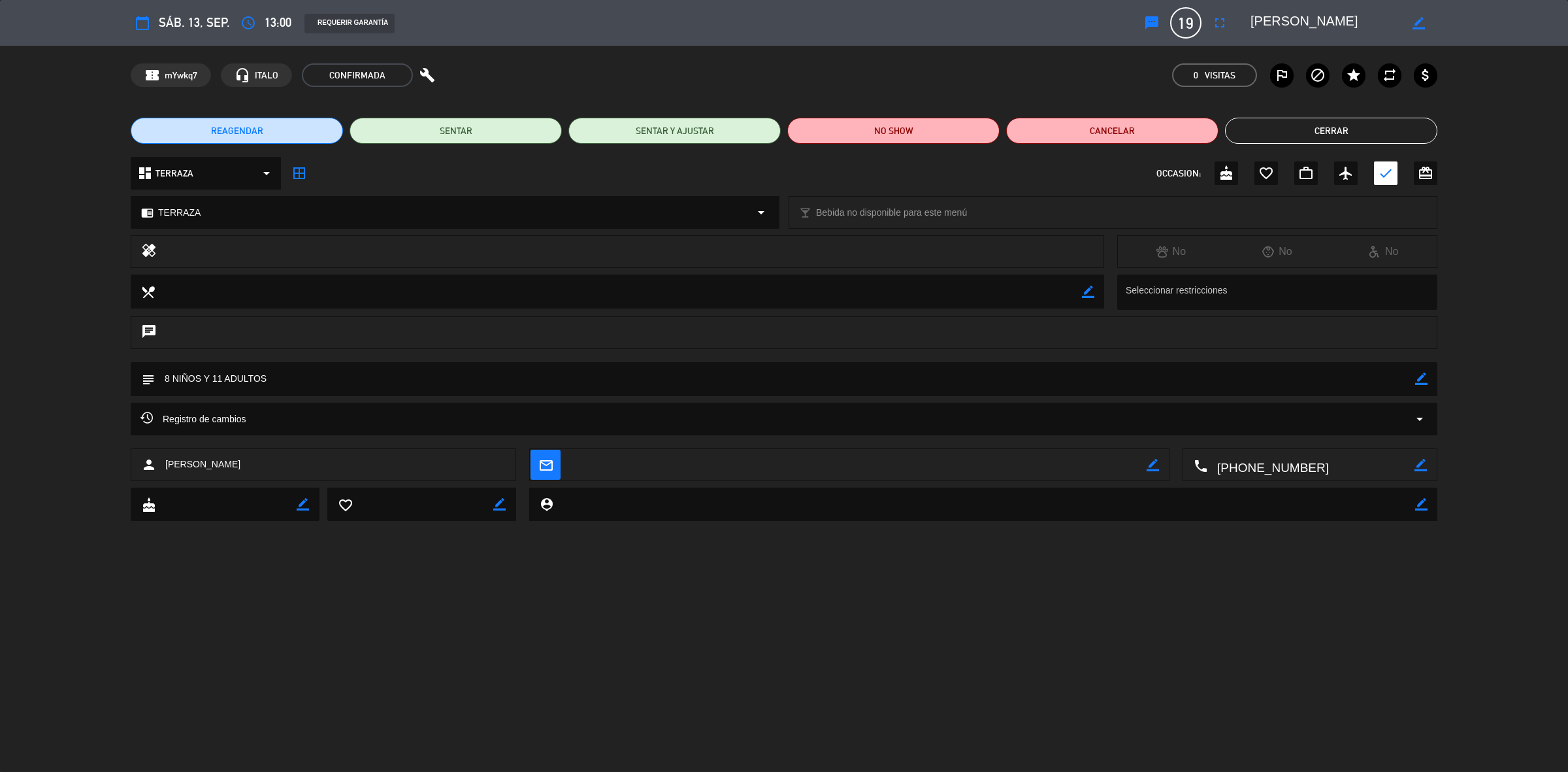
click at [298, 502] on icon "border_color" at bounding box center [303, 504] width 12 height 12
type textarea "13/09"
click at [1290, 127] on button "Cerrar" at bounding box center [1331, 131] width 212 height 26
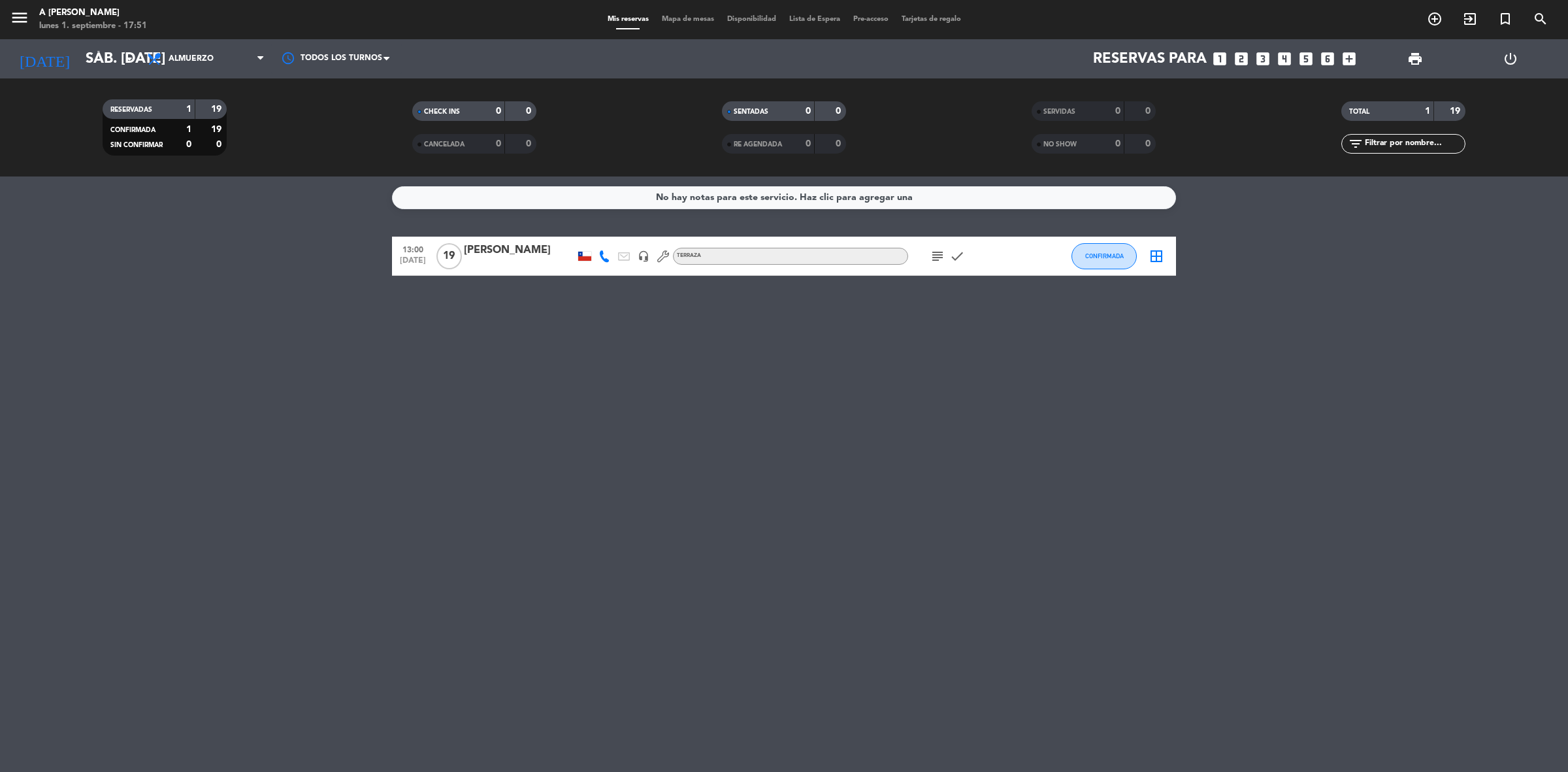
click at [939, 253] on icon "subject" at bounding box center [937, 256] width 16 height 16
click at [959, 259] on icon "check" at bounding box center [957, 256] width 16 height 16
click at [938, 257] on icon "subject" at bounding box center [937, 256] width 16 height 16
click at [533, 248] on div "[PERSON_NAME]" at bounding box center [519, 250] width 111 height 17
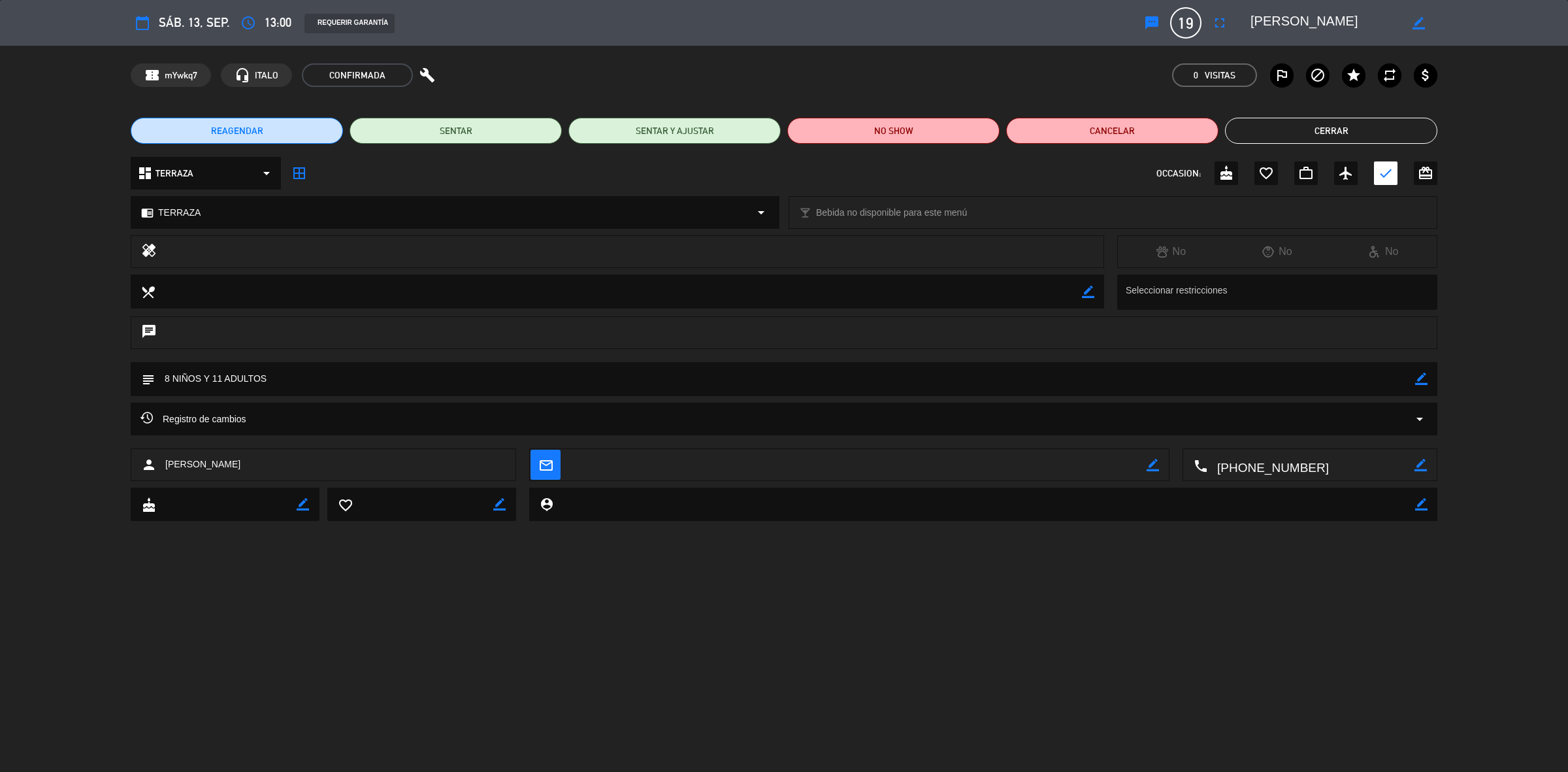
click at [305, 505] on icon "border_color" at bounding box center [303, 504] width 12 height 12
type textarea "13/09"
click at [304, 511] on div at bounding box center [303, 504] width 12 height 32
click at [302, 503] on icon at bounding box center [303, 504] width 12 height 12
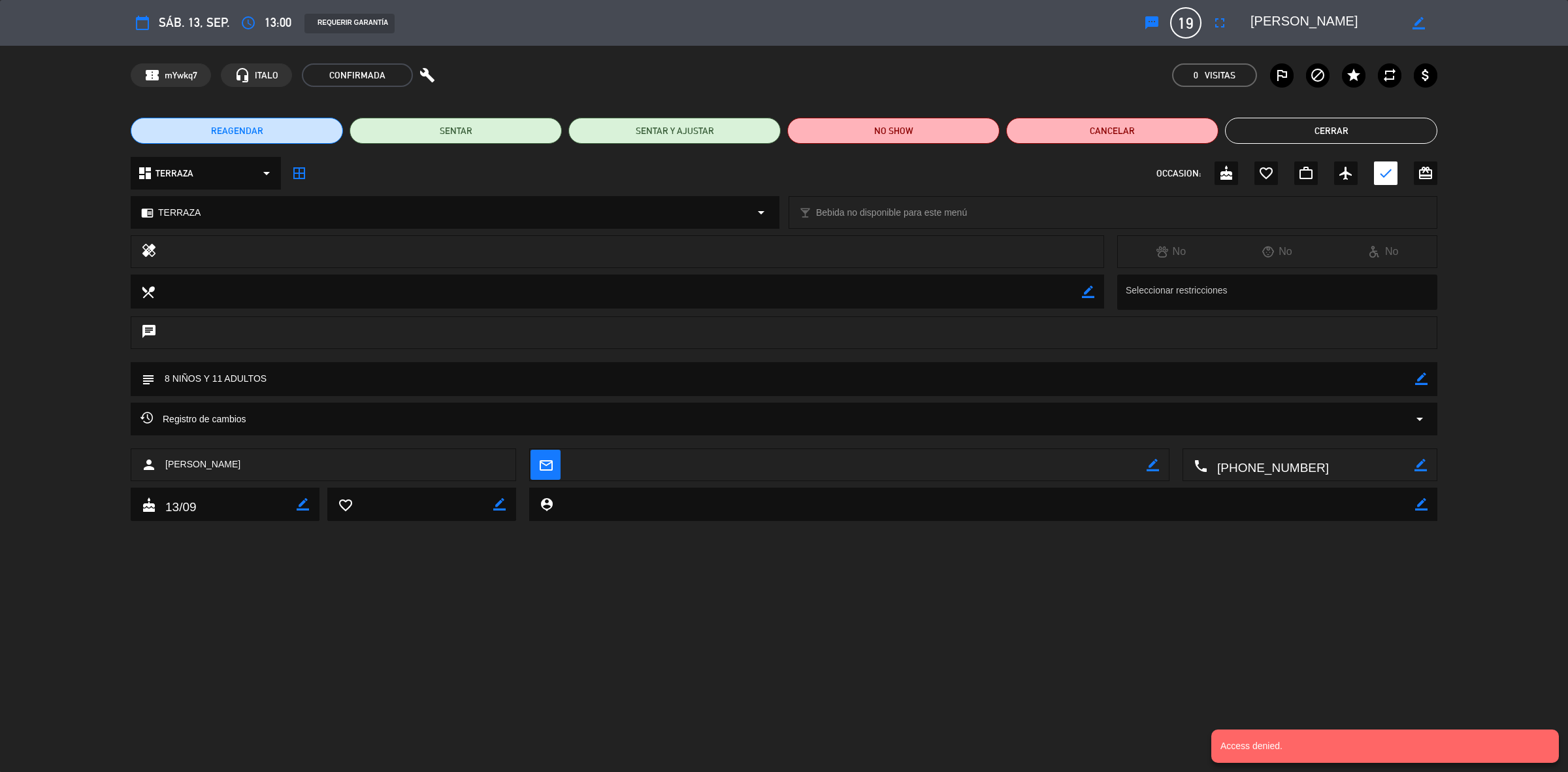
click at [294, 507] on textarea at bounding box center [225, 504] width 141 height 32
click at [304, 505] on icon "border_color" at bounding box center [303, 504] width 12 height 12
click at [304, 505] on icon at bounding box center [303, 504] width 12 height 12
click at [1406, 129] on button "Cerrar" at bounding box center [1331, 131] width 212 height 26
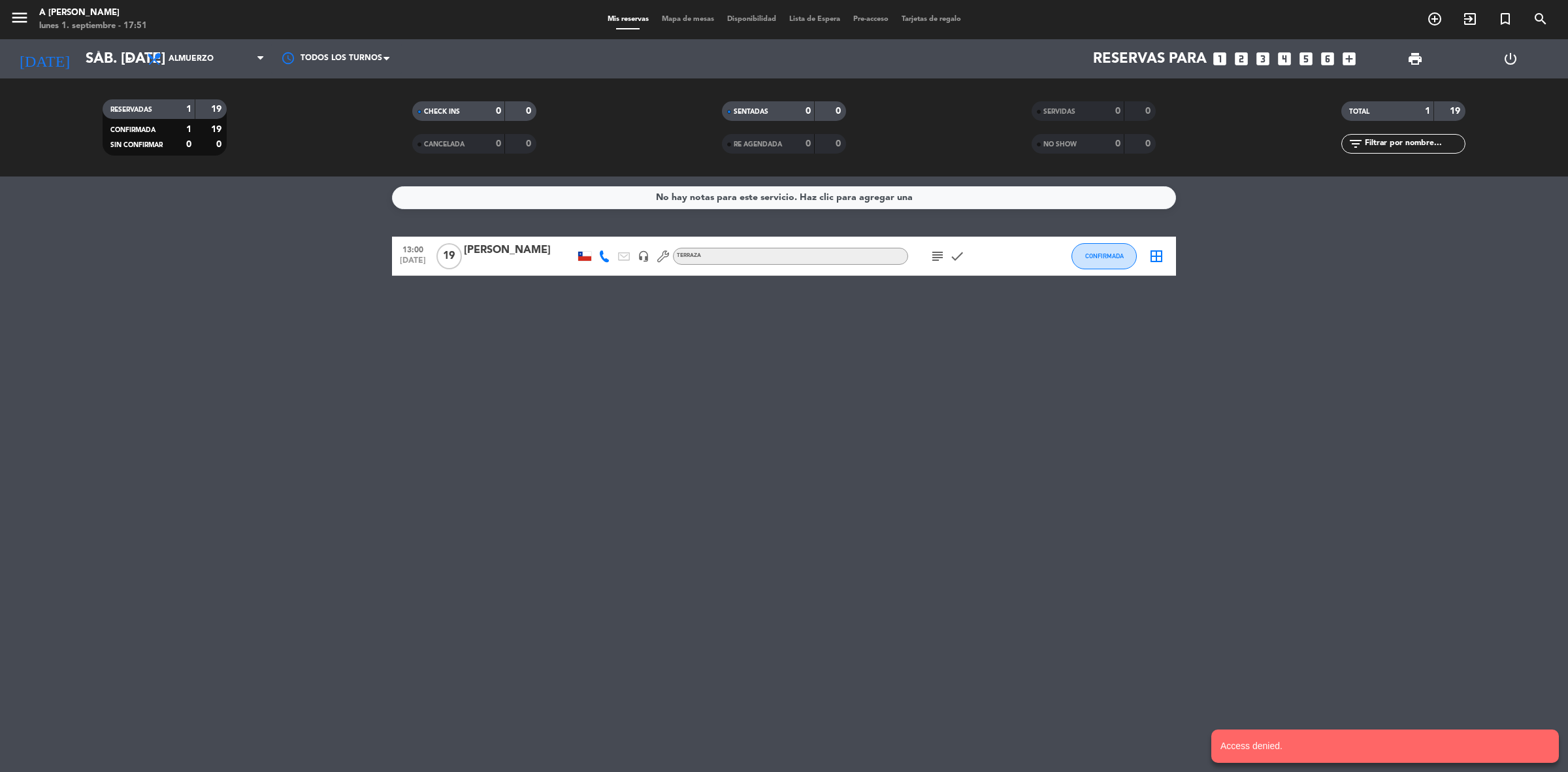
click at [939, 248] on icon "subject" at bounding box center [937, 256] width 16 height 16
